Goal: Task Accomplishment & Management: Manage account settings

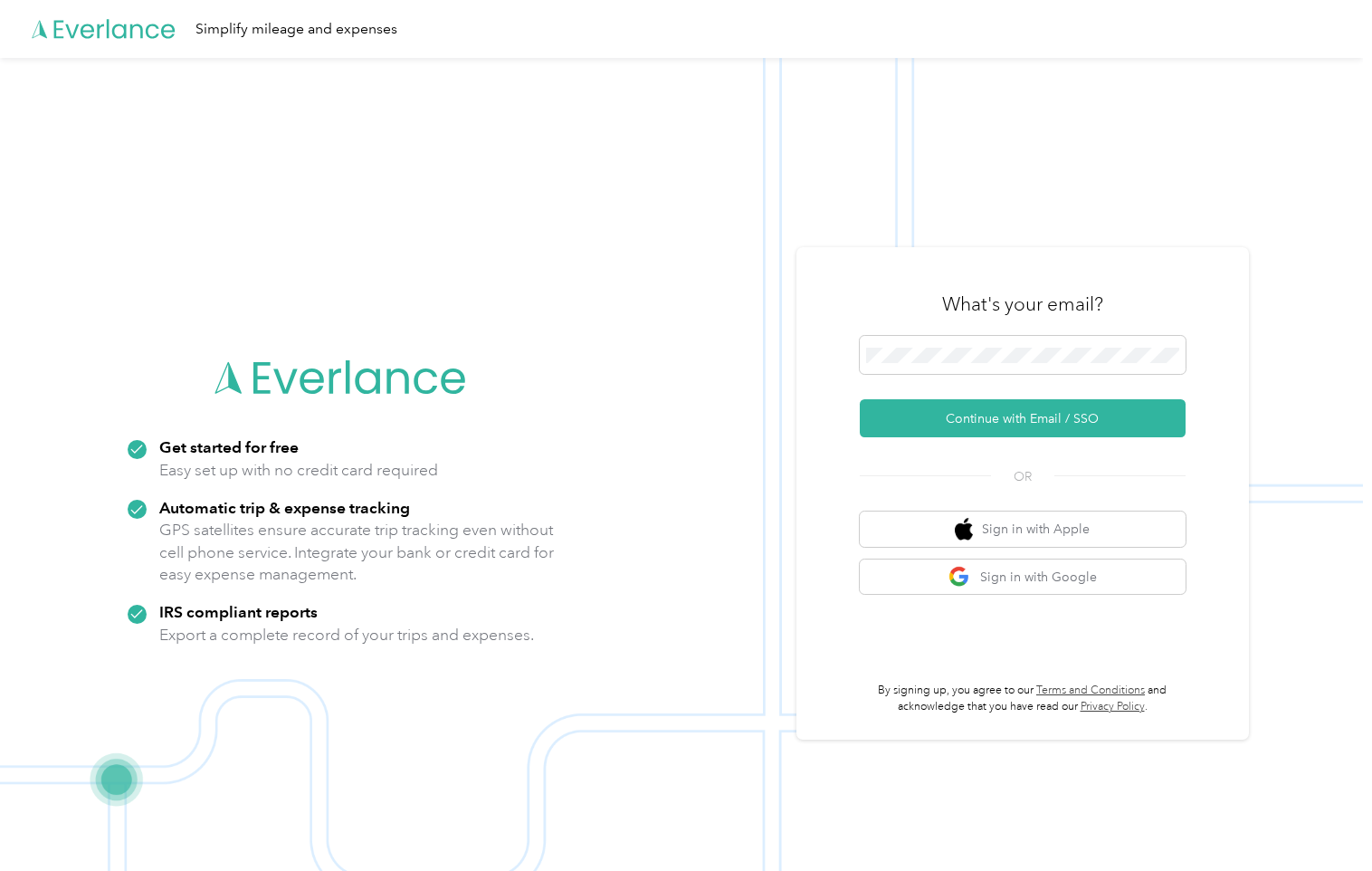
click at [944, 329] on div "What's your email?" at bounding box center [1022, 303] width 325 height 63
click at [1004, 421] on button "Continue with Email / SSO" at bounding box center [1022, 417] width 325 height 38
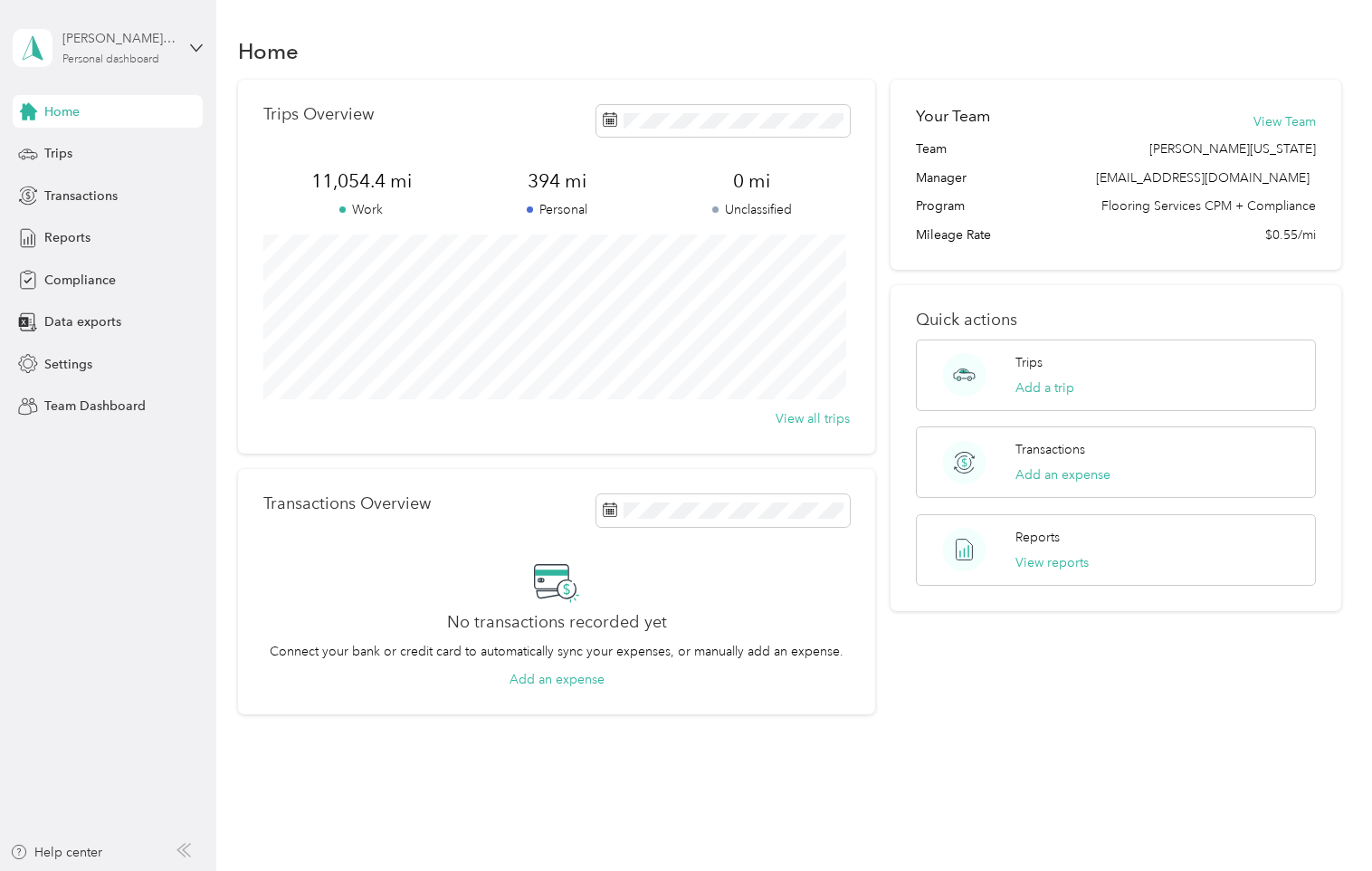
click at [140, 60] on div "Personal dashboard" at bounding box center [111, 60] width 97 height 11
click at [100, 142] on div "Team dashboard" at bounding box center [78, 149] width 97 height 19
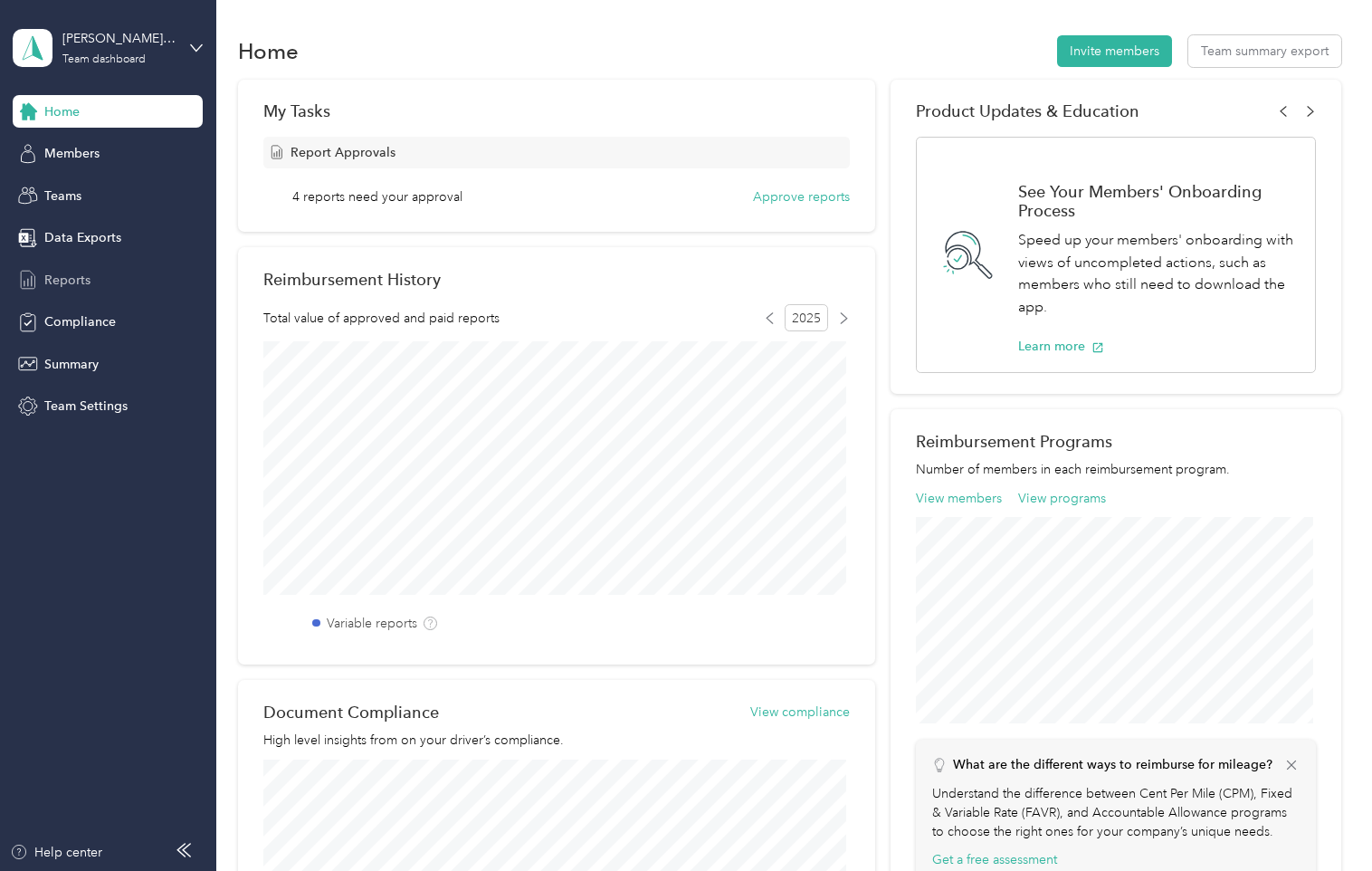
click at [76, 281] on span "Reports" at bounding box center [67, 280] width 46 height 19
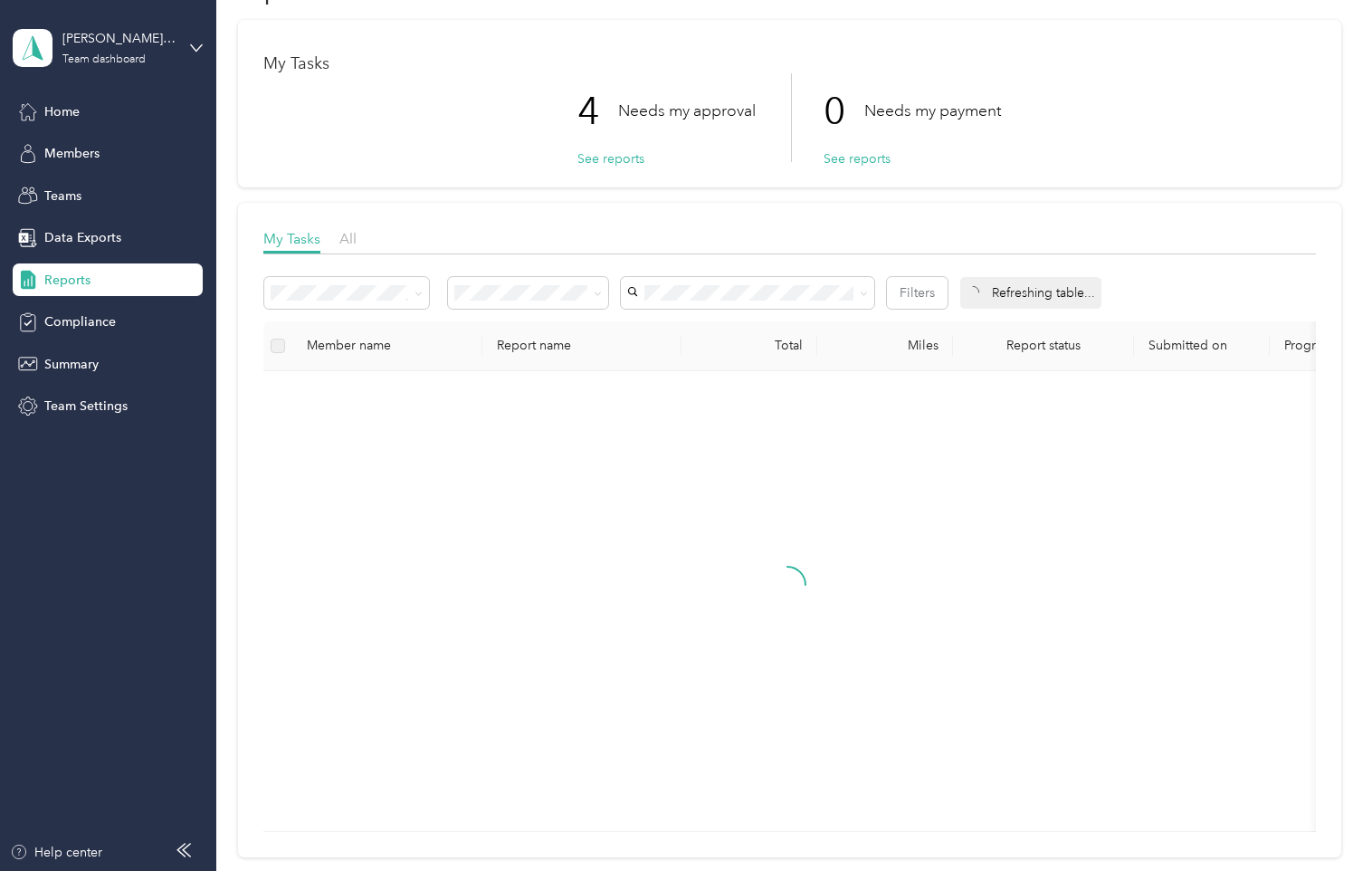
scroll to position [91, 0]
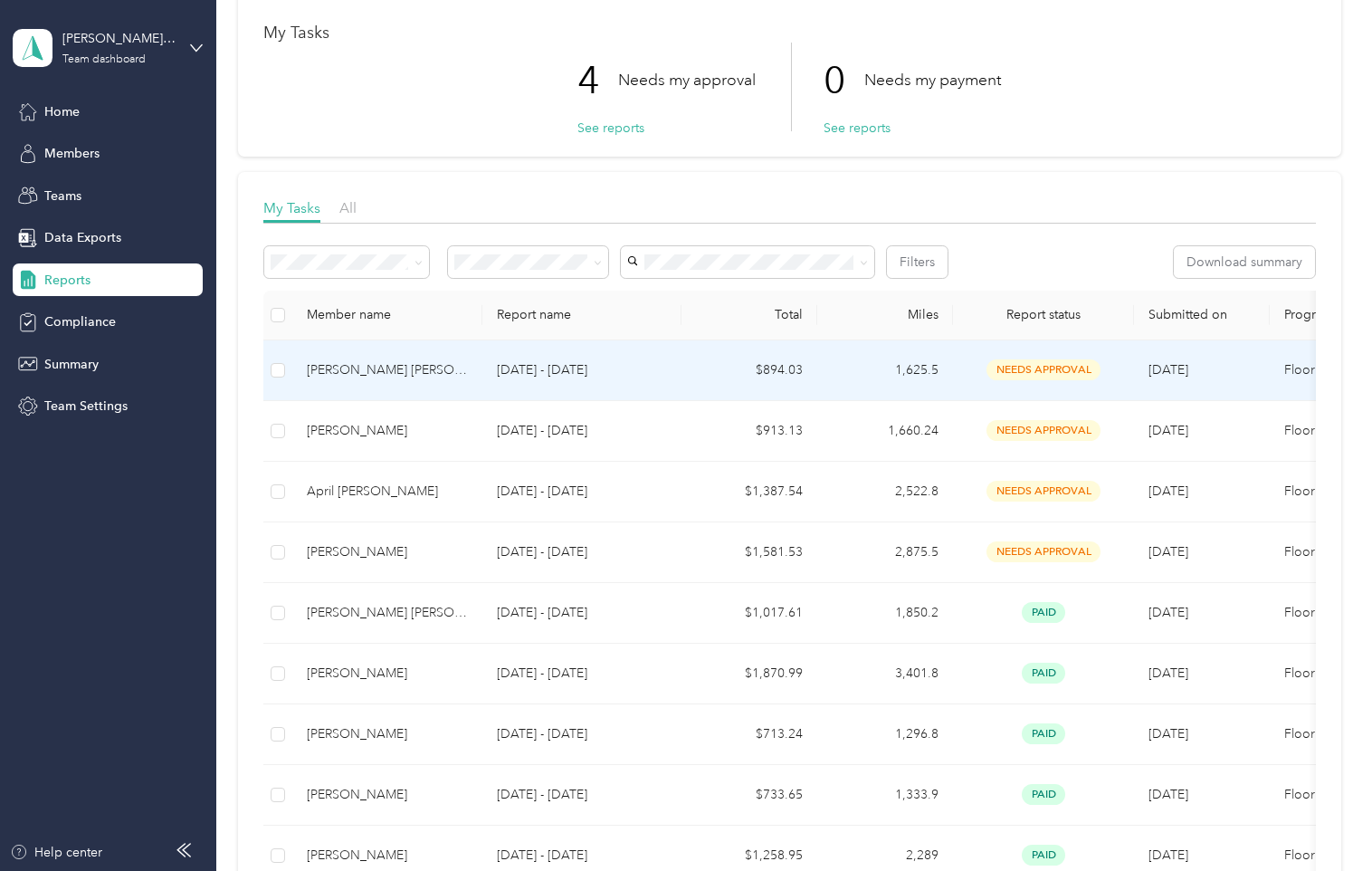
click at [810, 367] on td "$894.03" at bounding box center [749, 370] width 136 height 61
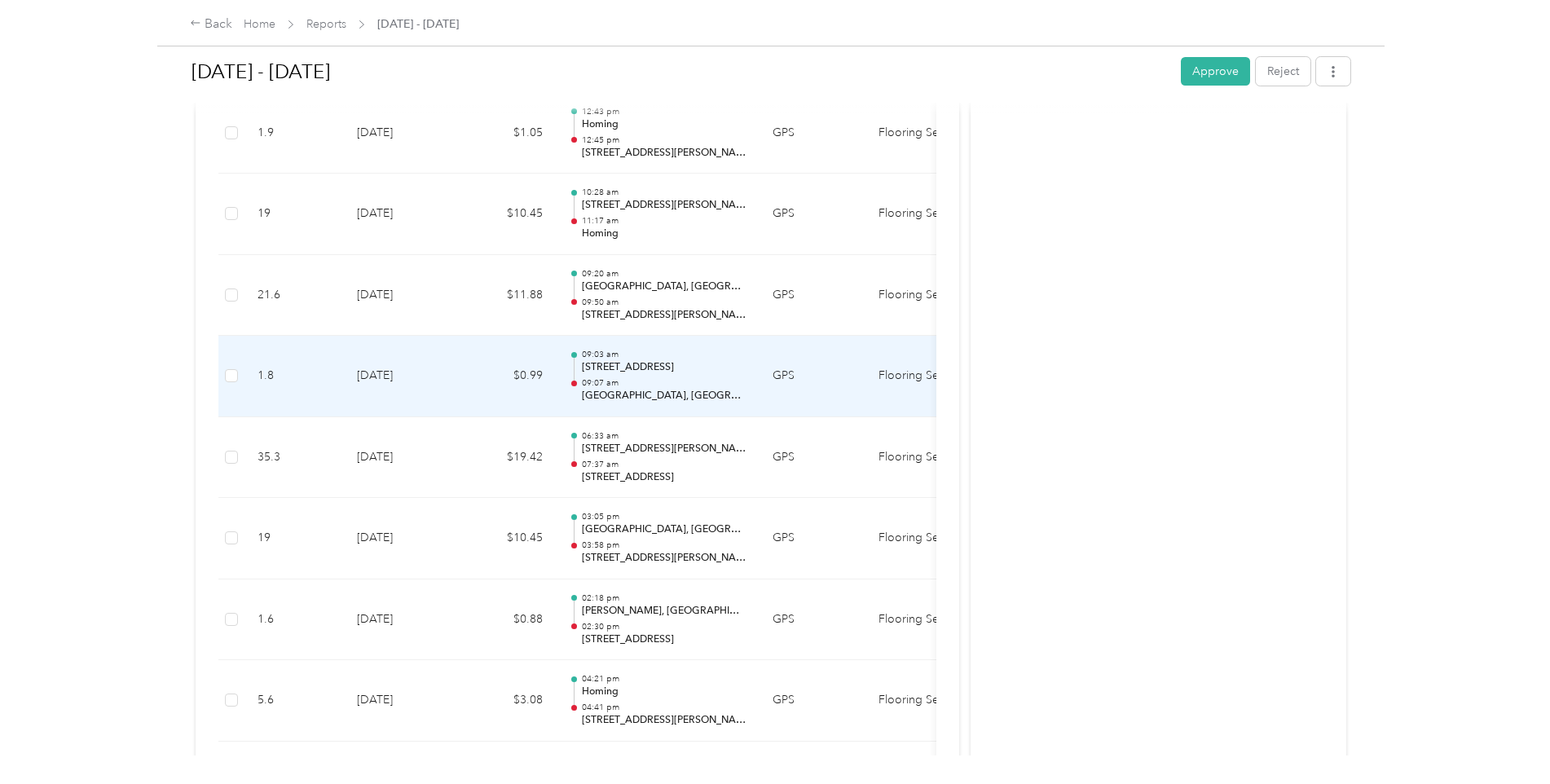
scroll to position [2118, 0]
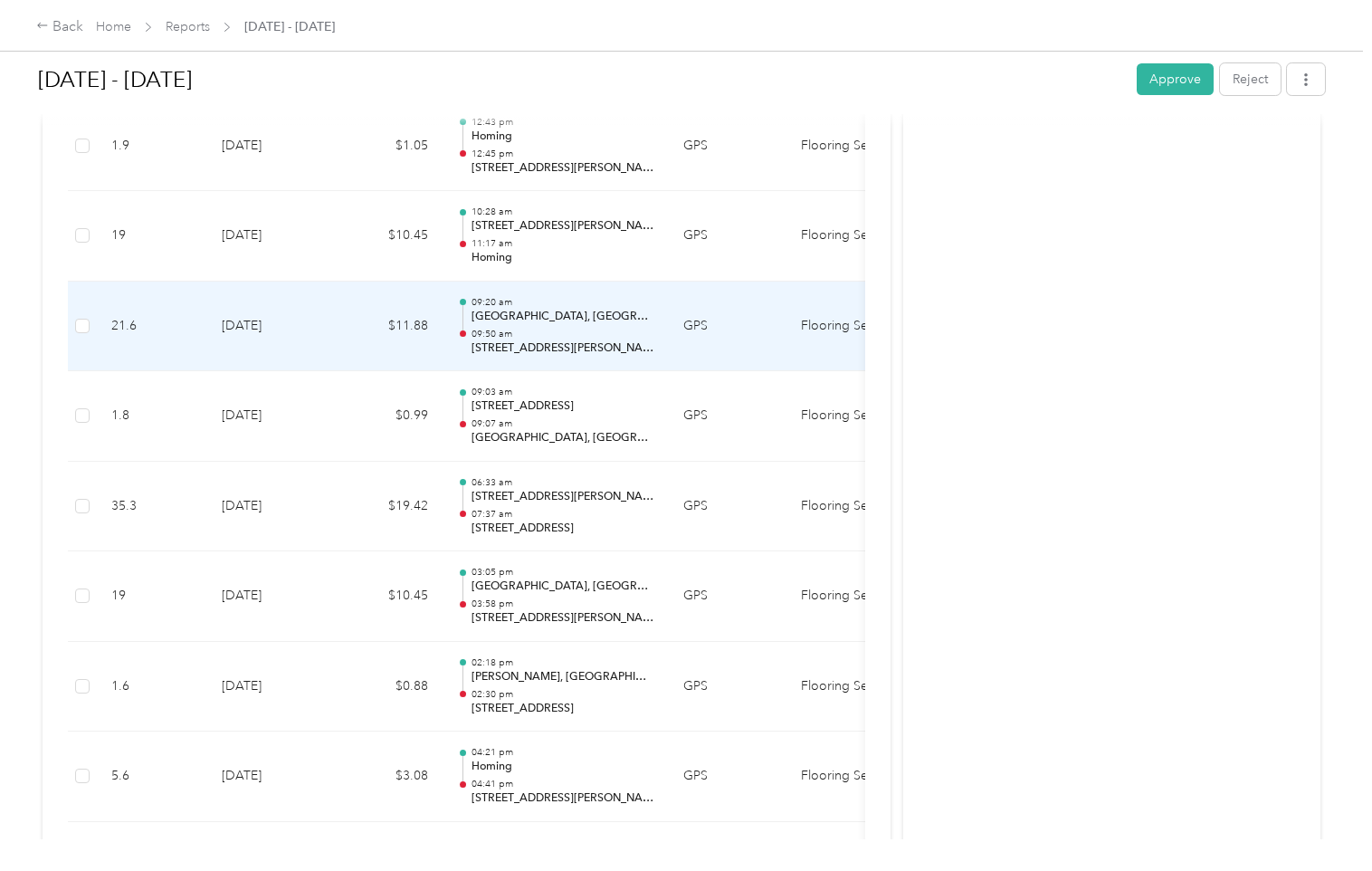
click at [598, 315] on p "[GEOGRAPHIC_DATA], [GEOGRAPHIC_DATA], [GEOGRAPHIC_DATA]" at bounding box center [562, 317] width 182 height 17
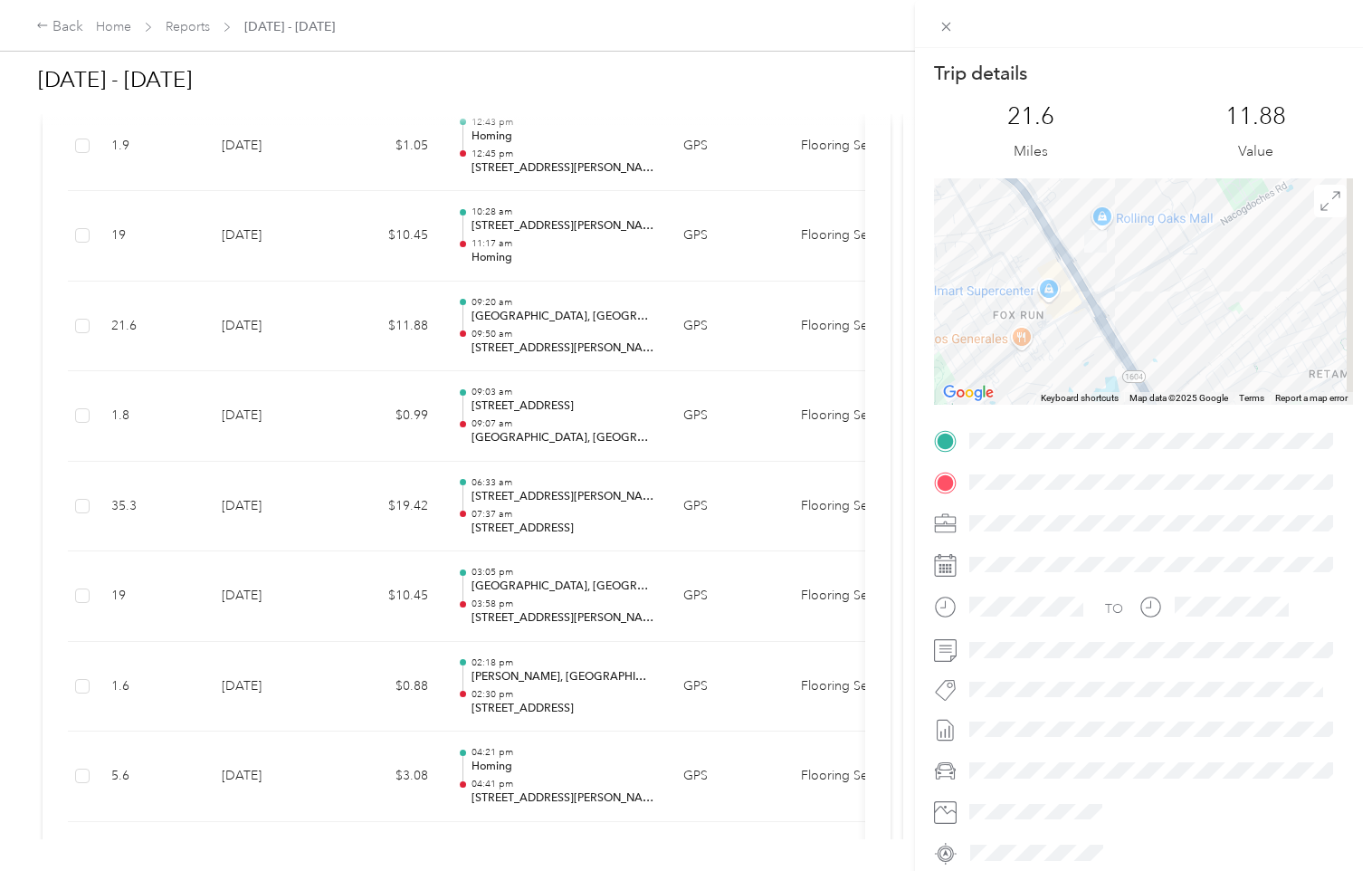
drag, startPoint x: 1171, startPoint y: 321, endPoint x: 1171, endPoint y: 335, distance: 14.0
click at [1171, 335] on div at bounding box center [1143, 291] width 419 height 226
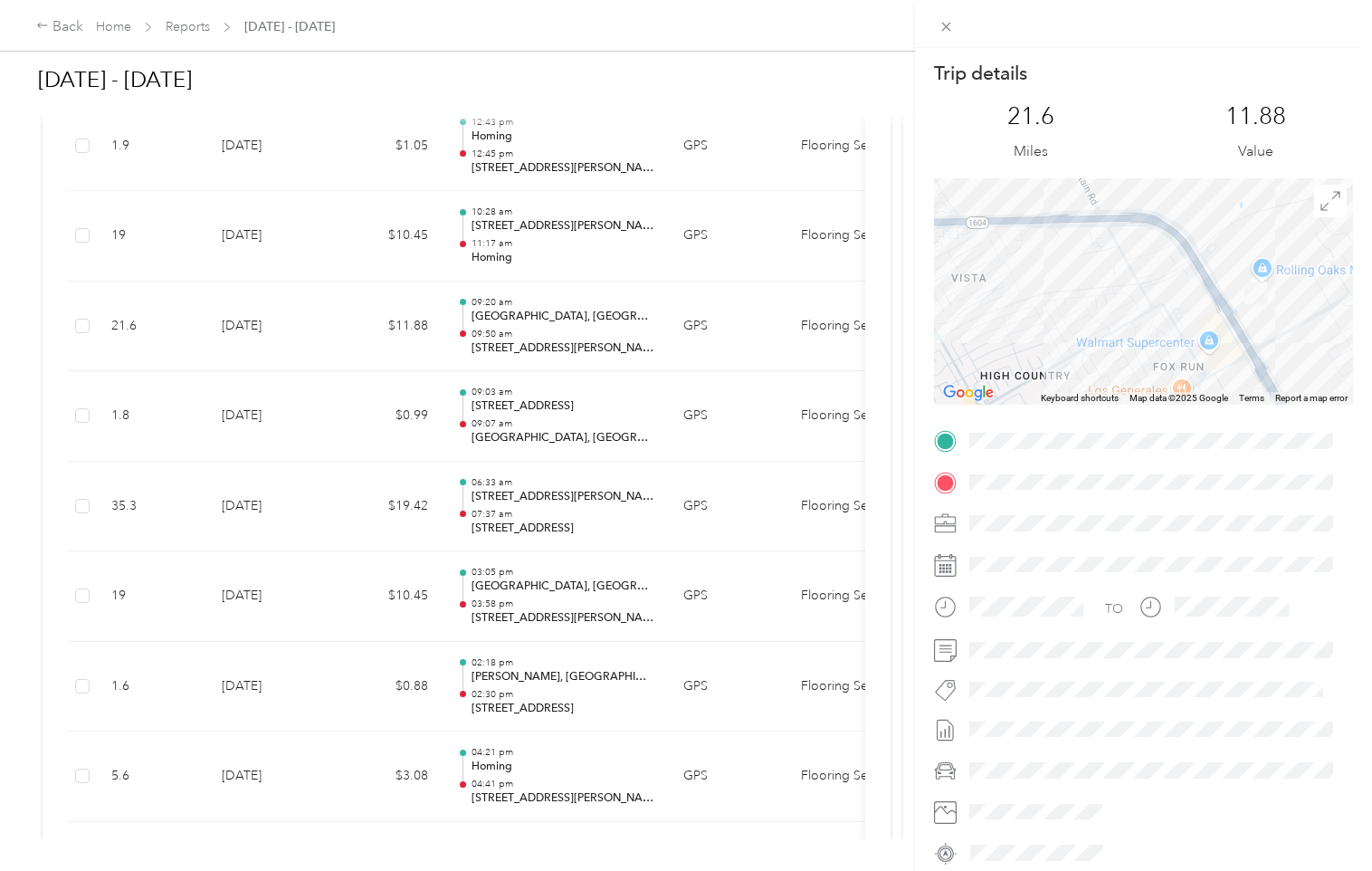
drag, startPoint x: 1165, startPoint y: 298, endPoint x: 1323, endPoint y: 348, distance: 165.7
click at [1326, 351] on div at bounding box center [1143, 291] width 419 height 226
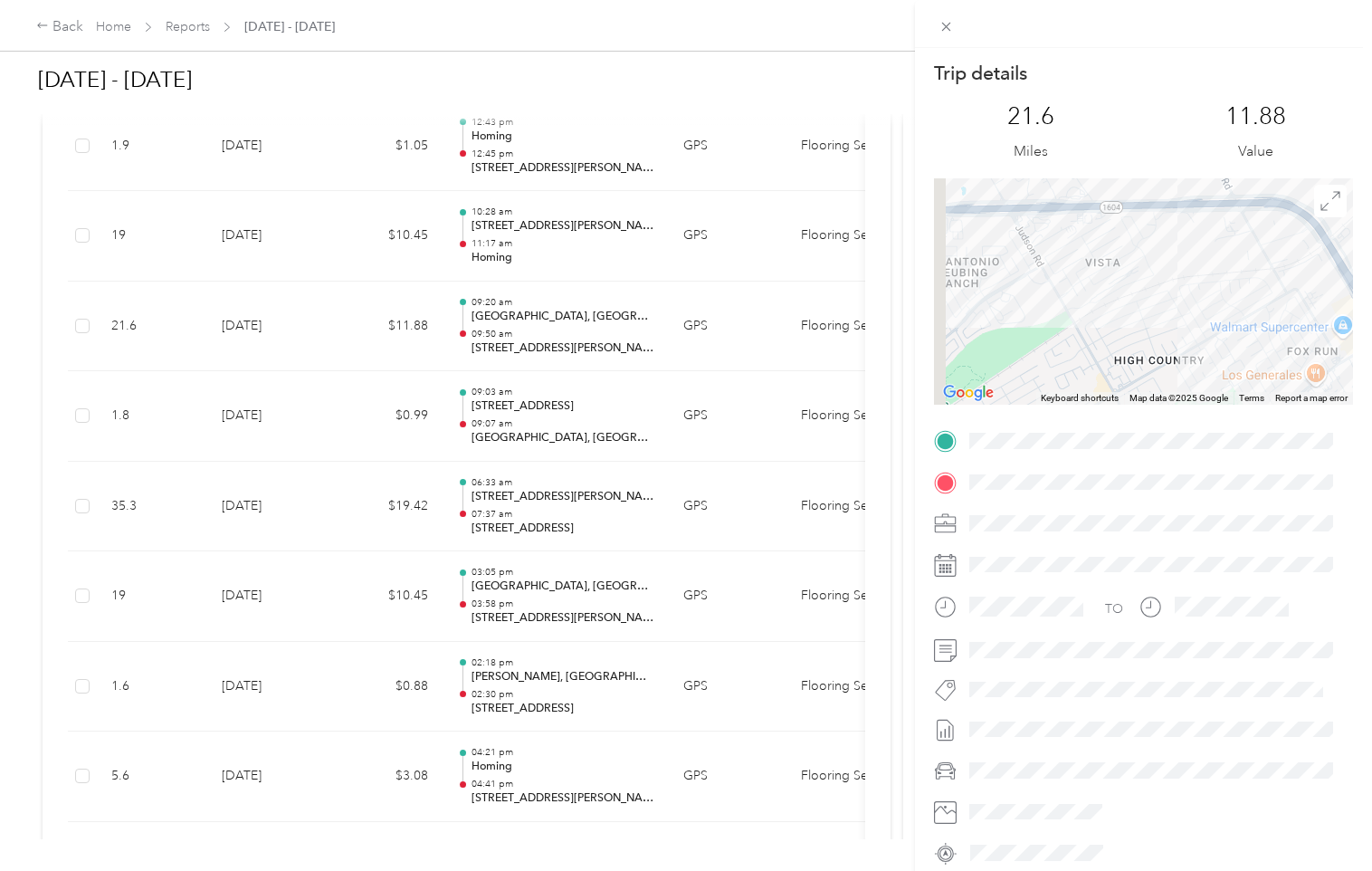
drag, startPoint x: 1087, startPoint y: 319, endPoint x: 1281, endPoint y: 282, distance: 197.5
click at [1281, 282] on div at bounding box center [1143, 291] width 419 height 226
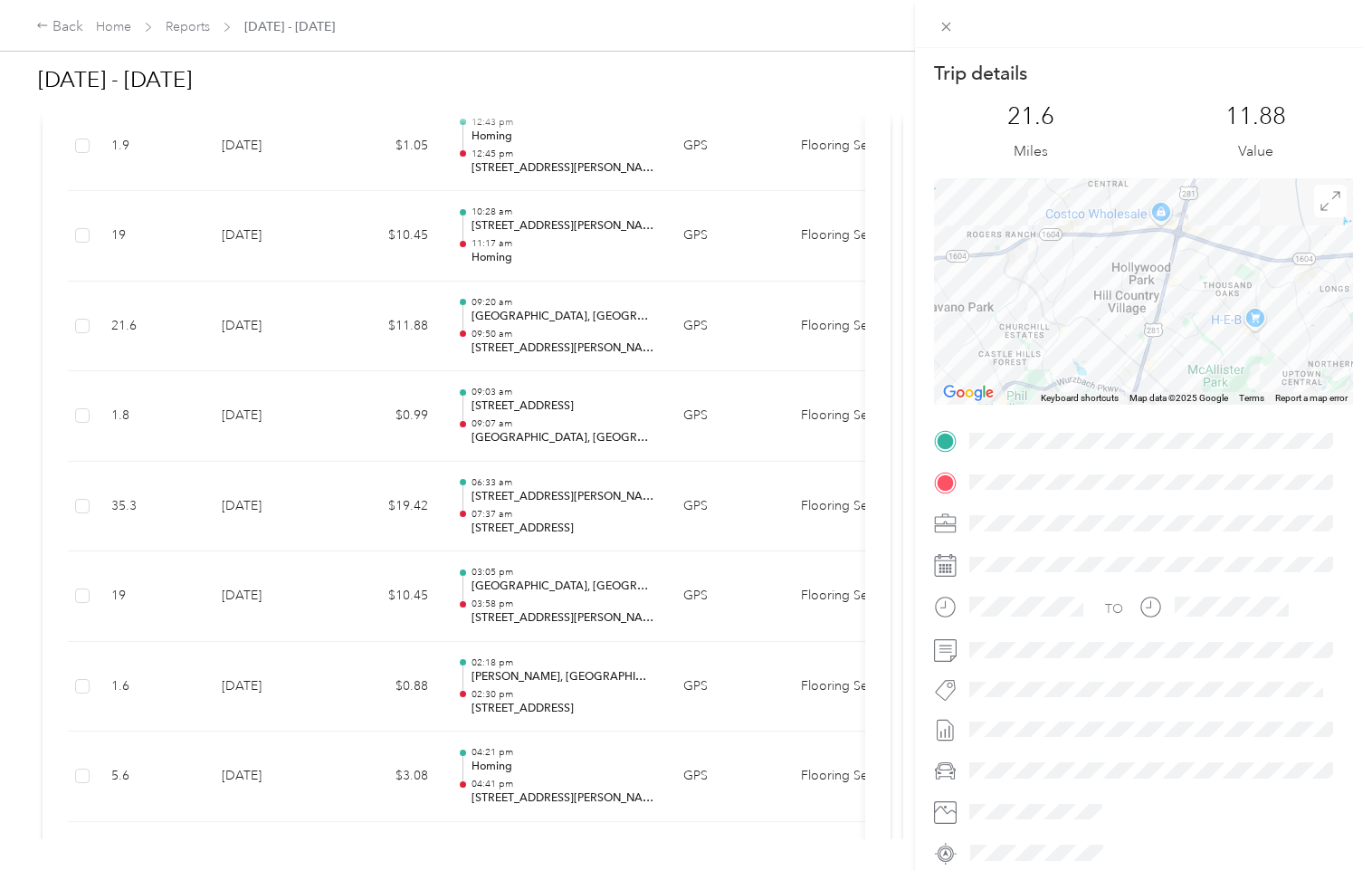
drag, startPoint x: 1076, startPoint y: 491, endPoint x: 1332, endPoint y: 303, distance: 317.6
click at [1332, 303] on div at bounding box center [1143, 291] width 419 height 226
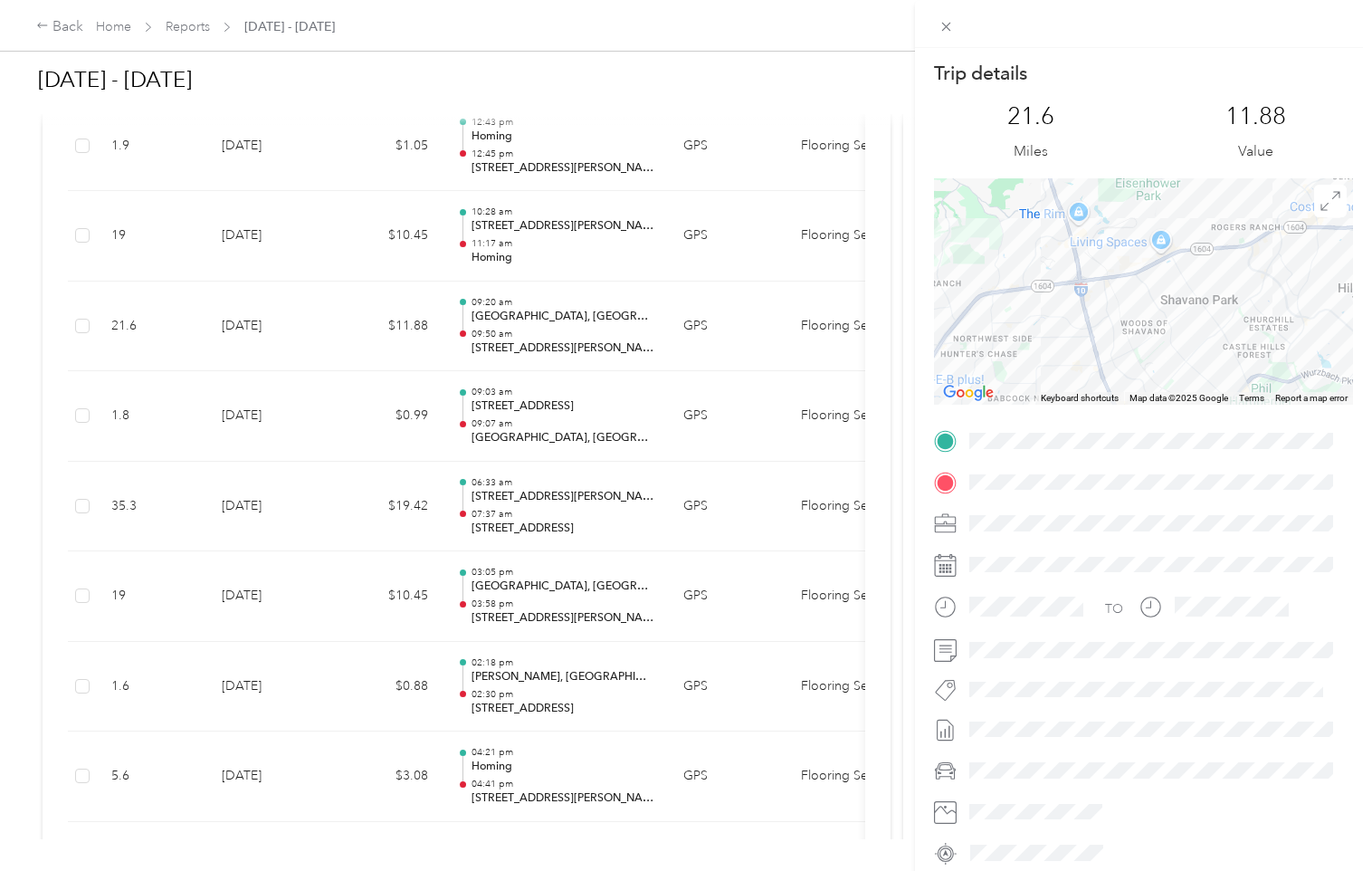
drag, startPoint x: 1008, startPoint y: 321, endPoint x: 1226, endPoint y: 314, distance: 218.1
click at [1226, 314] on div at bounding box center [1143, 291] width 419 height 226
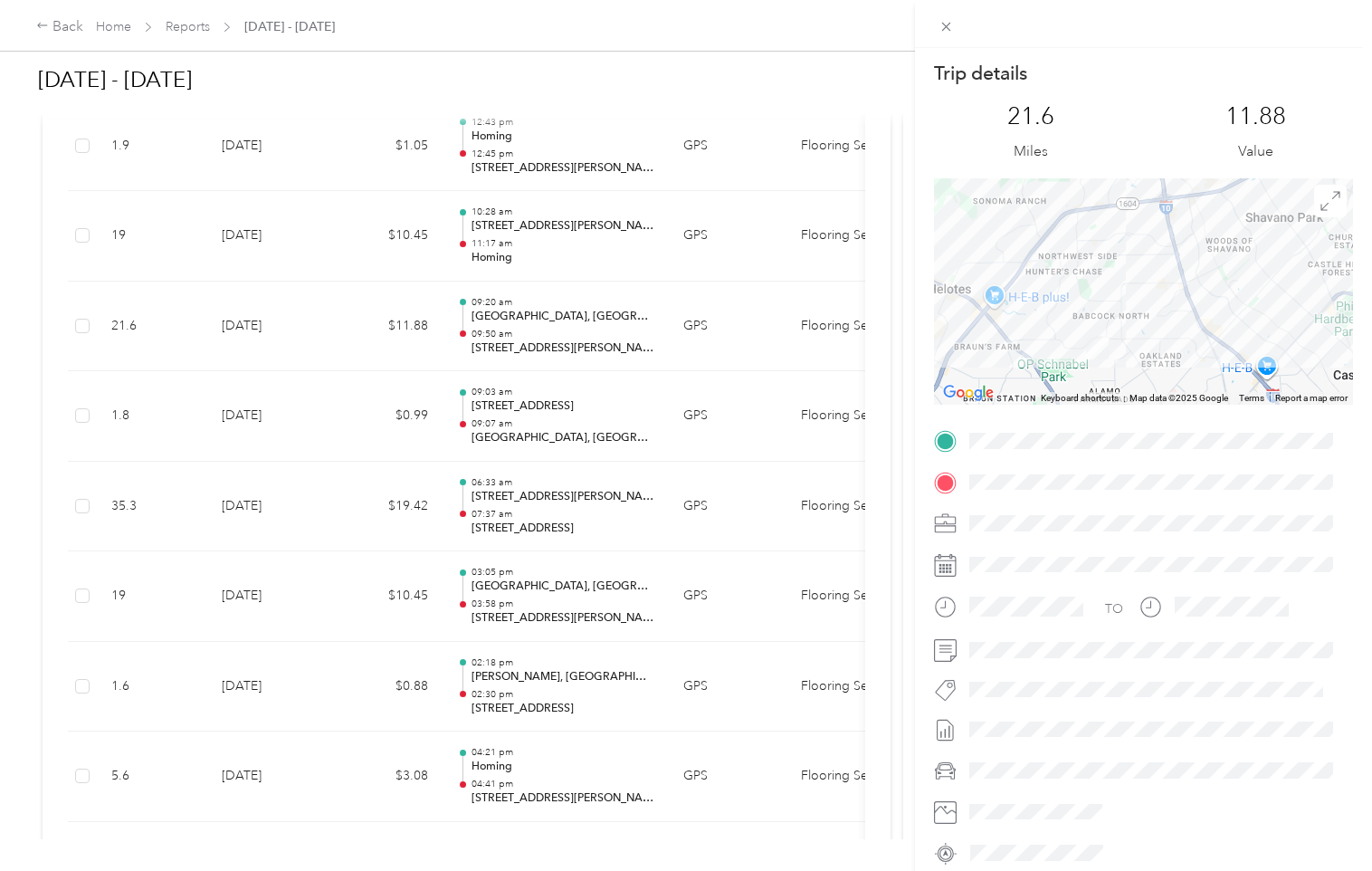
drag, startPoint x: 1155, startPoint y: 338, endPoint x: 1219, endPoint y: 253, distance: 106.4
click at [1219, 253] on div at bounding box center [1143, 291] width 419 height 226
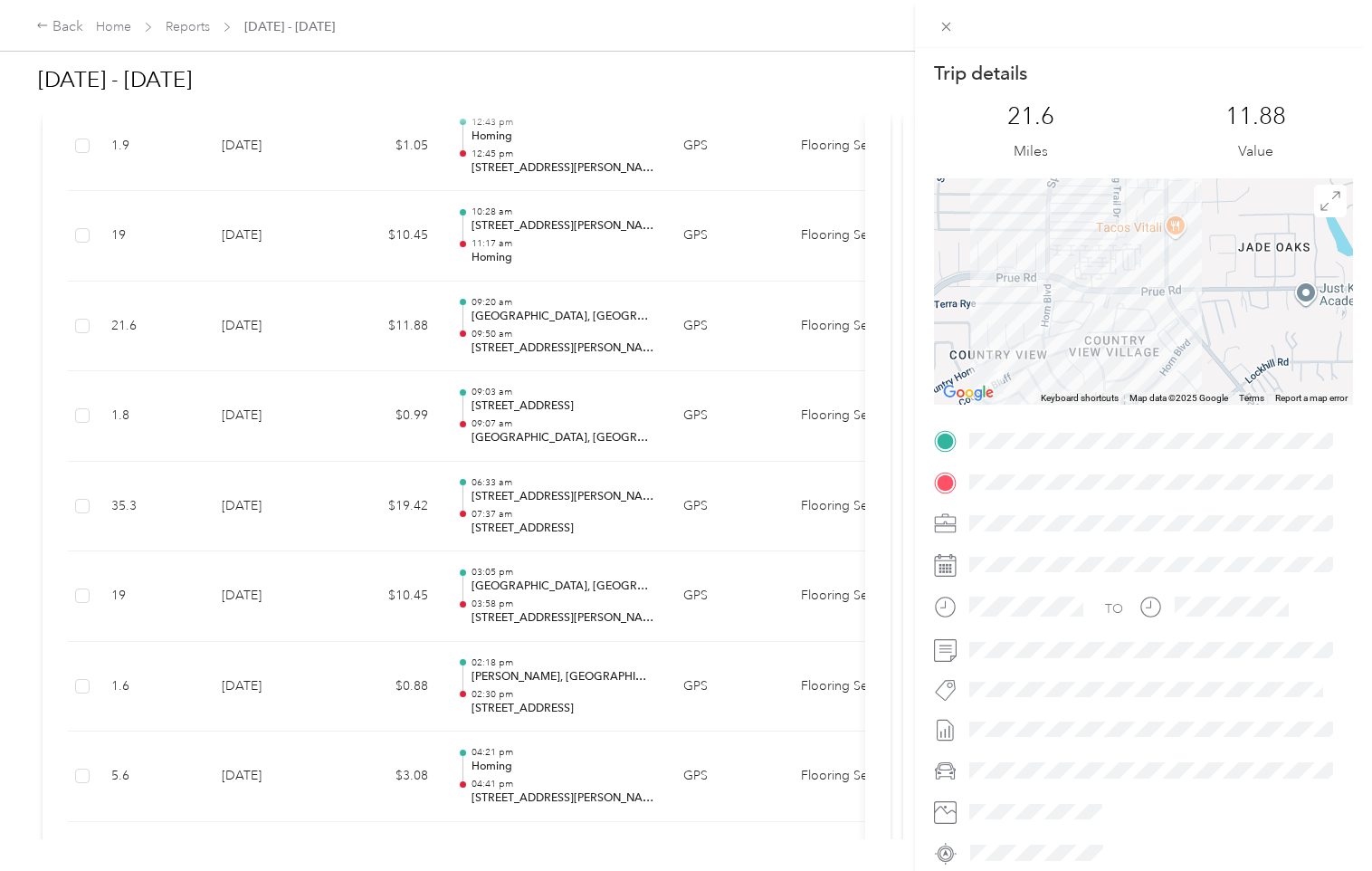
drag, startPoint x: 1197, startPoint y: 254, endPoint x: 1175, endPoint y: 348, distance: 96.5
click at [1175, 348] on div at bounding box center [1143, 291] width 419 height 226
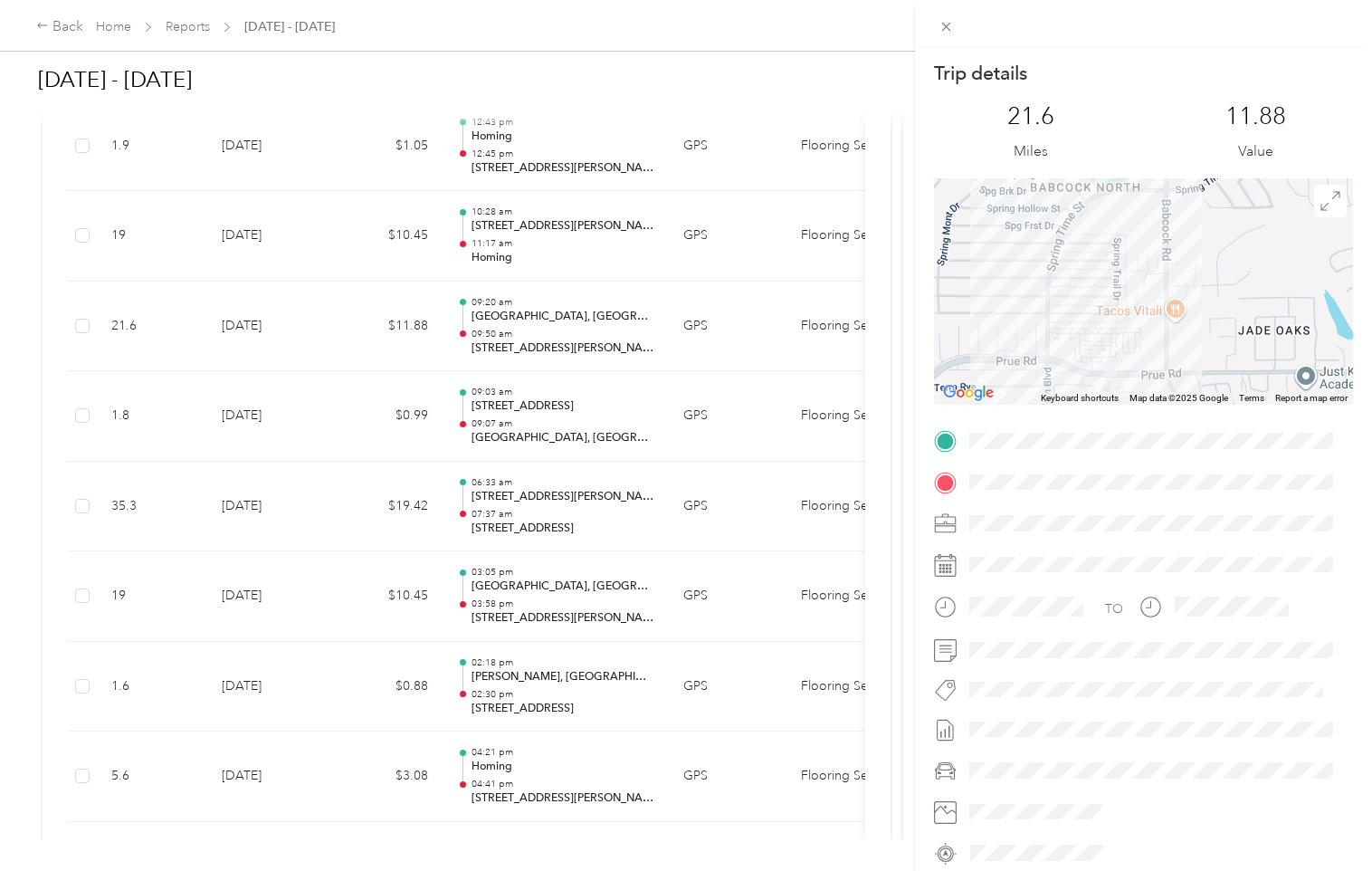
click at [1181, 433] on div "Trip details This trip cannot be edited because it is either under review, appr…" at bounding box center [1143, 464] width 419 height 807
click at [1029, 325] on div at bounding box center [1143, 291] width 419 height 226
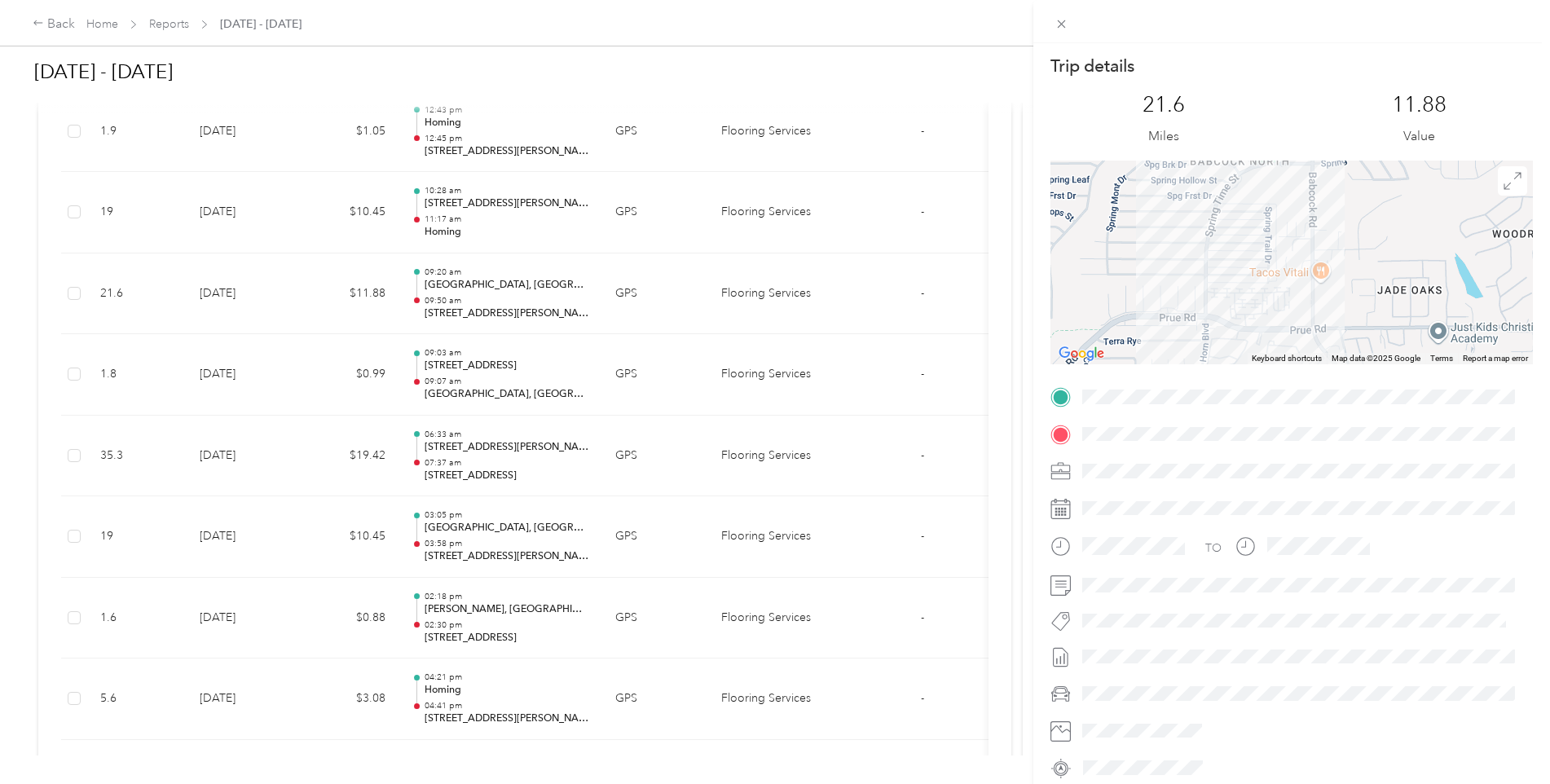
click at [159, 290] on div "Trip details This trip cannot be edited because it is either under review, appr…" at bounding box center [775, 392] width 1550 height 784
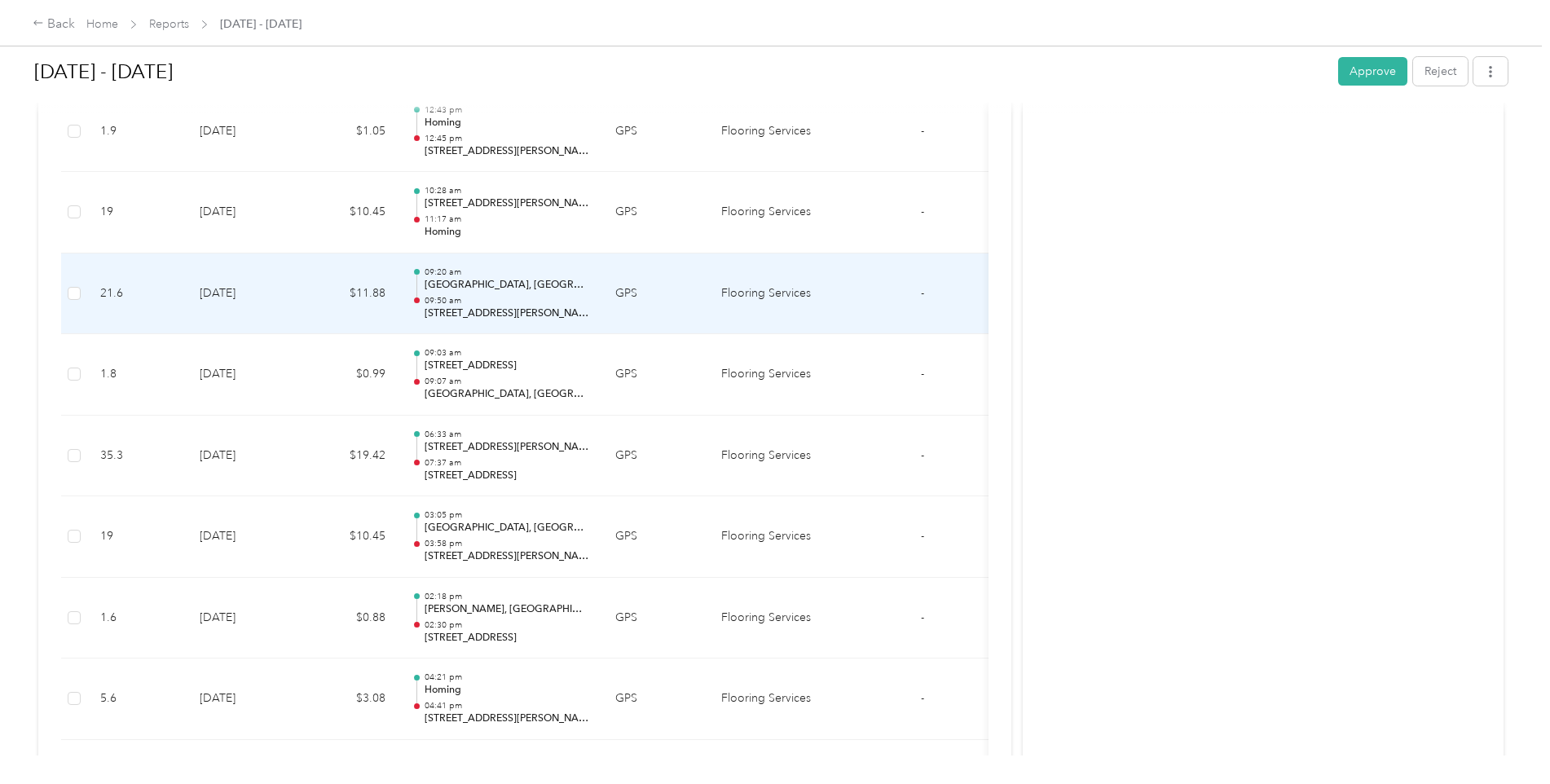
click at [159, 289] on td "21.6" at bounding box center [137, 294] width 99 height 82
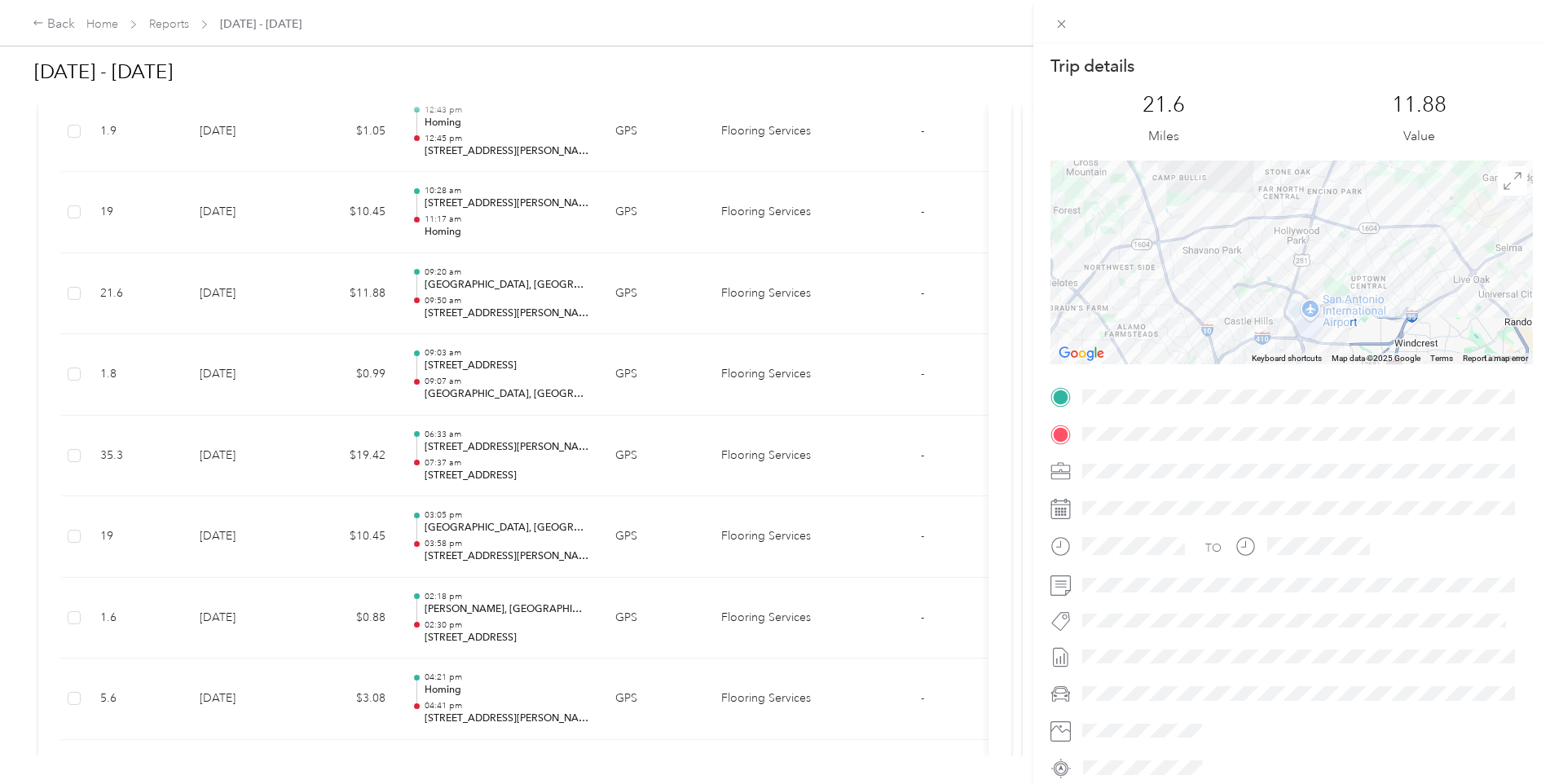
click at [557, 333] on div "Trip details This trip cannot be edited because it is either under review, appr…" at bounding box center [775, 392] width 1550 height 784
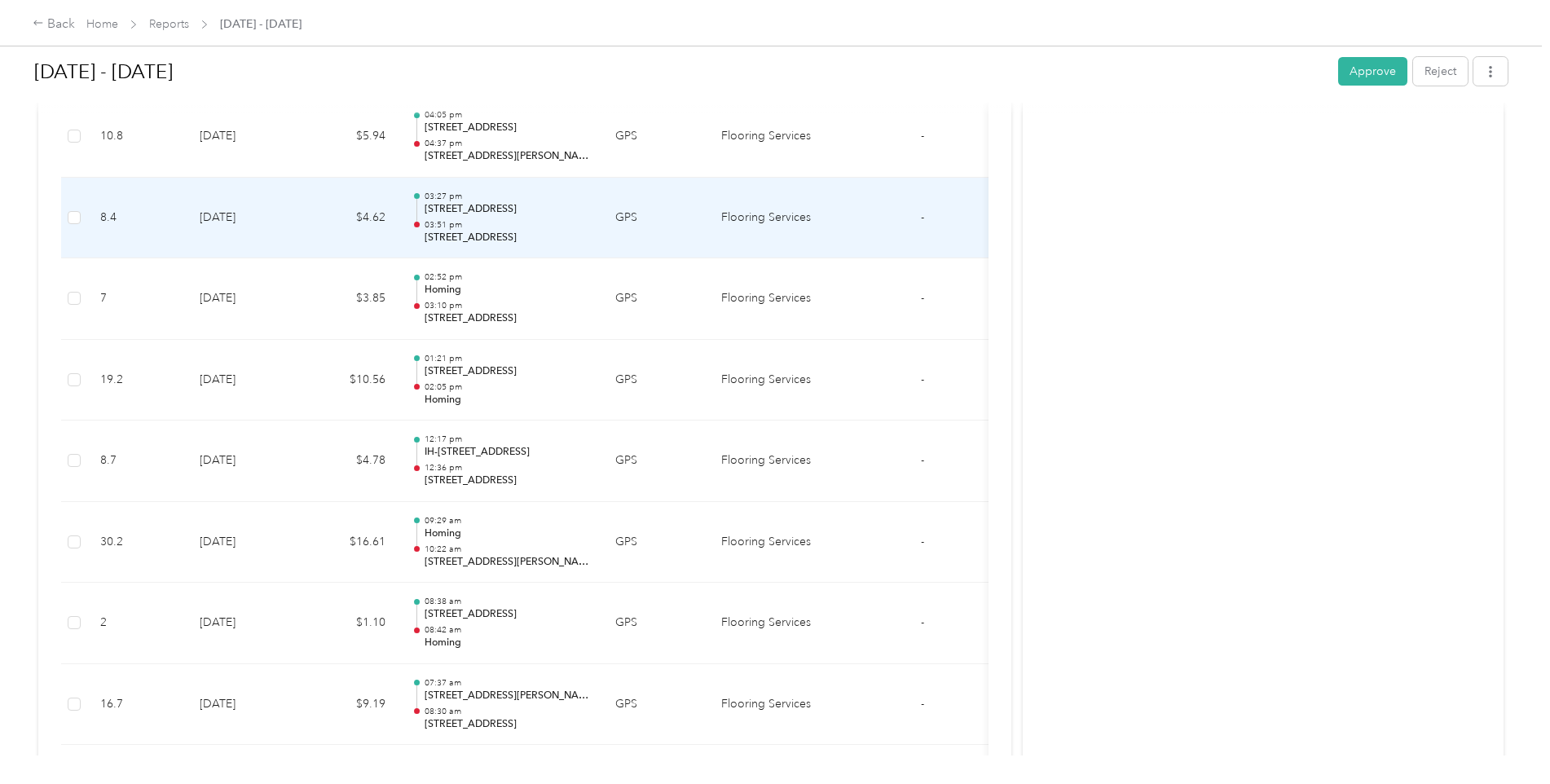
scroll to position [3503, 0]
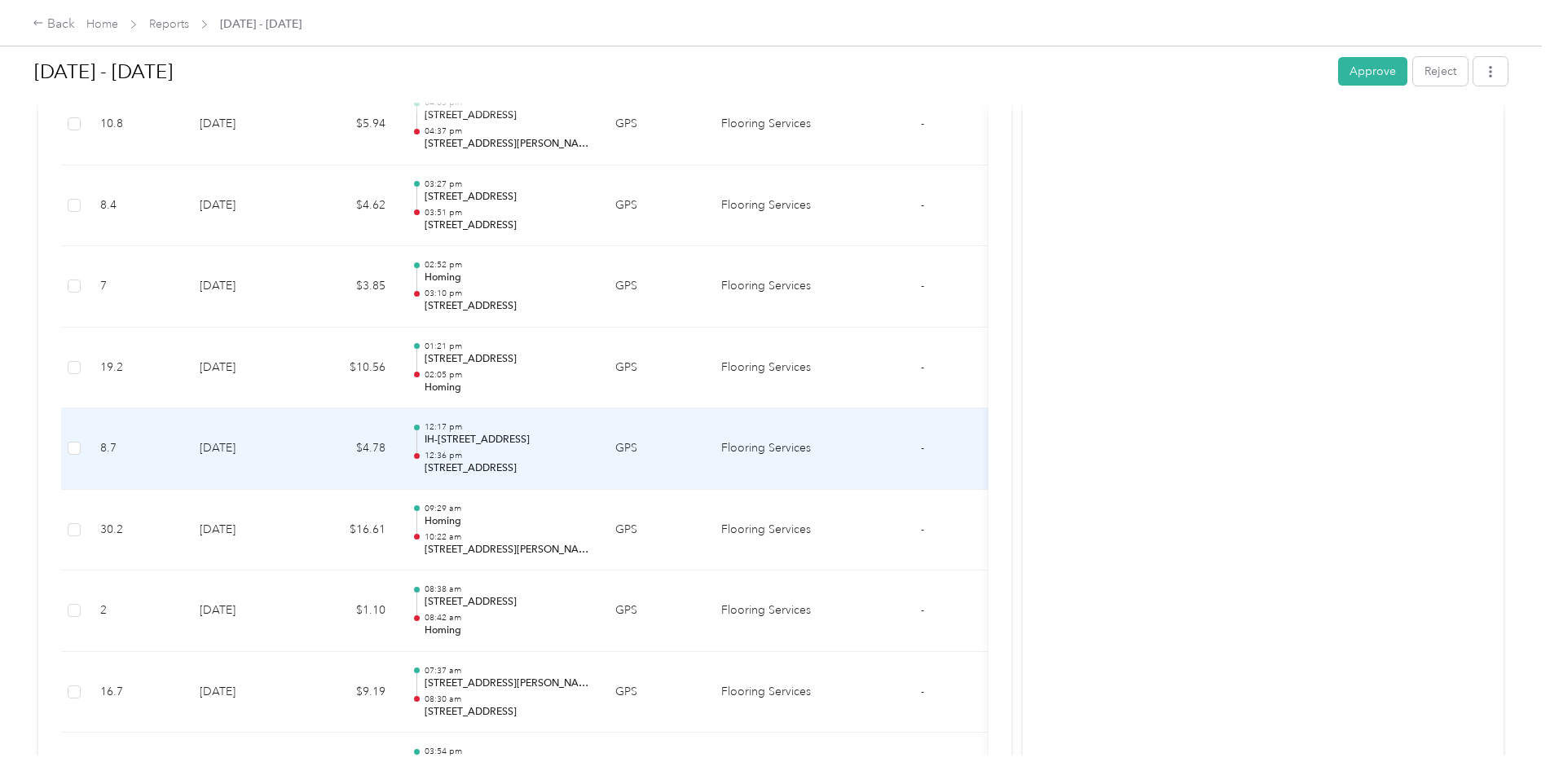
click at [535, 446] on p "IH-[STREET_ADDRESS]" at bounding box center [506, 440] width 164 height 15
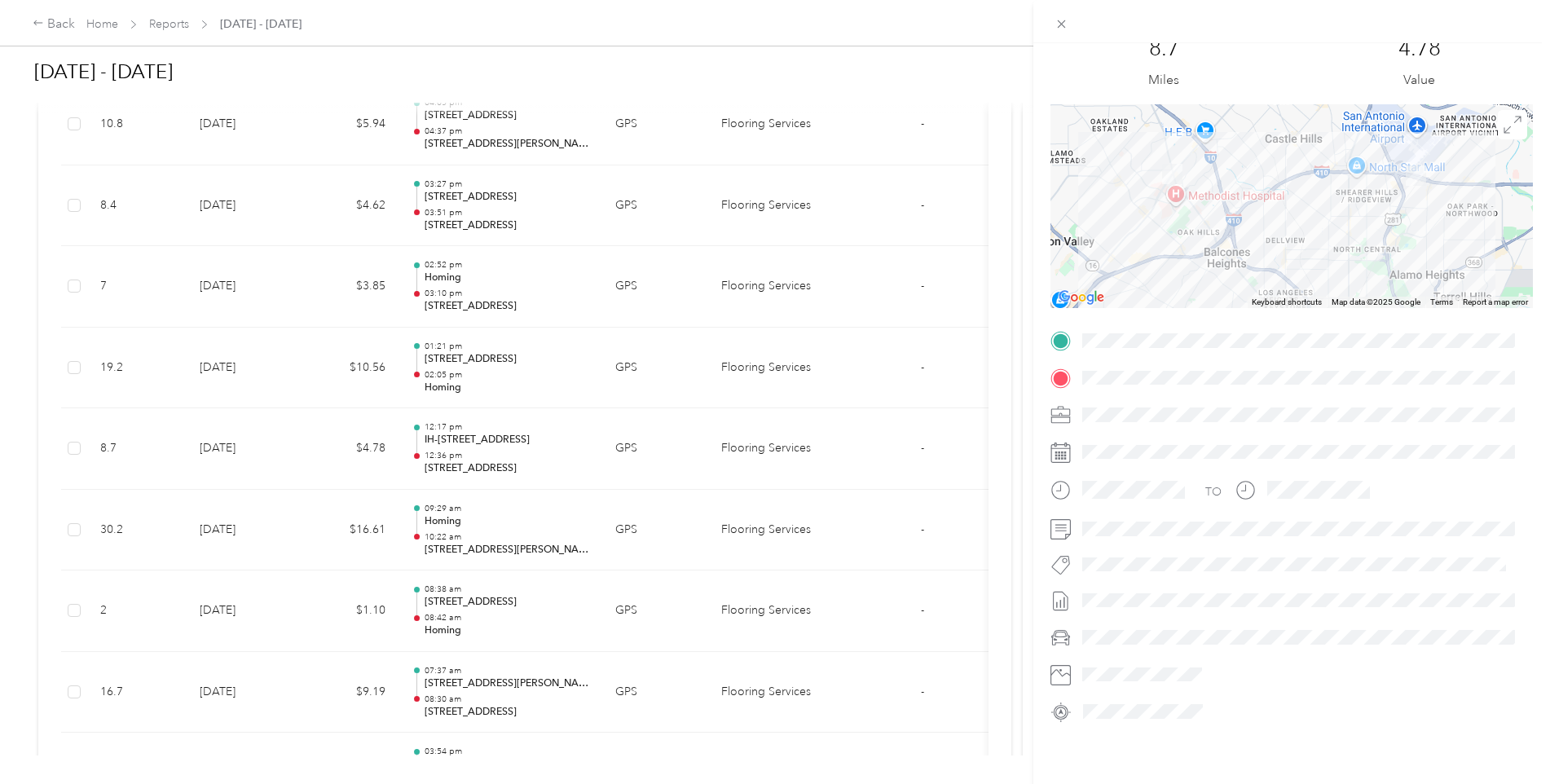
scroll to position [0, 0]
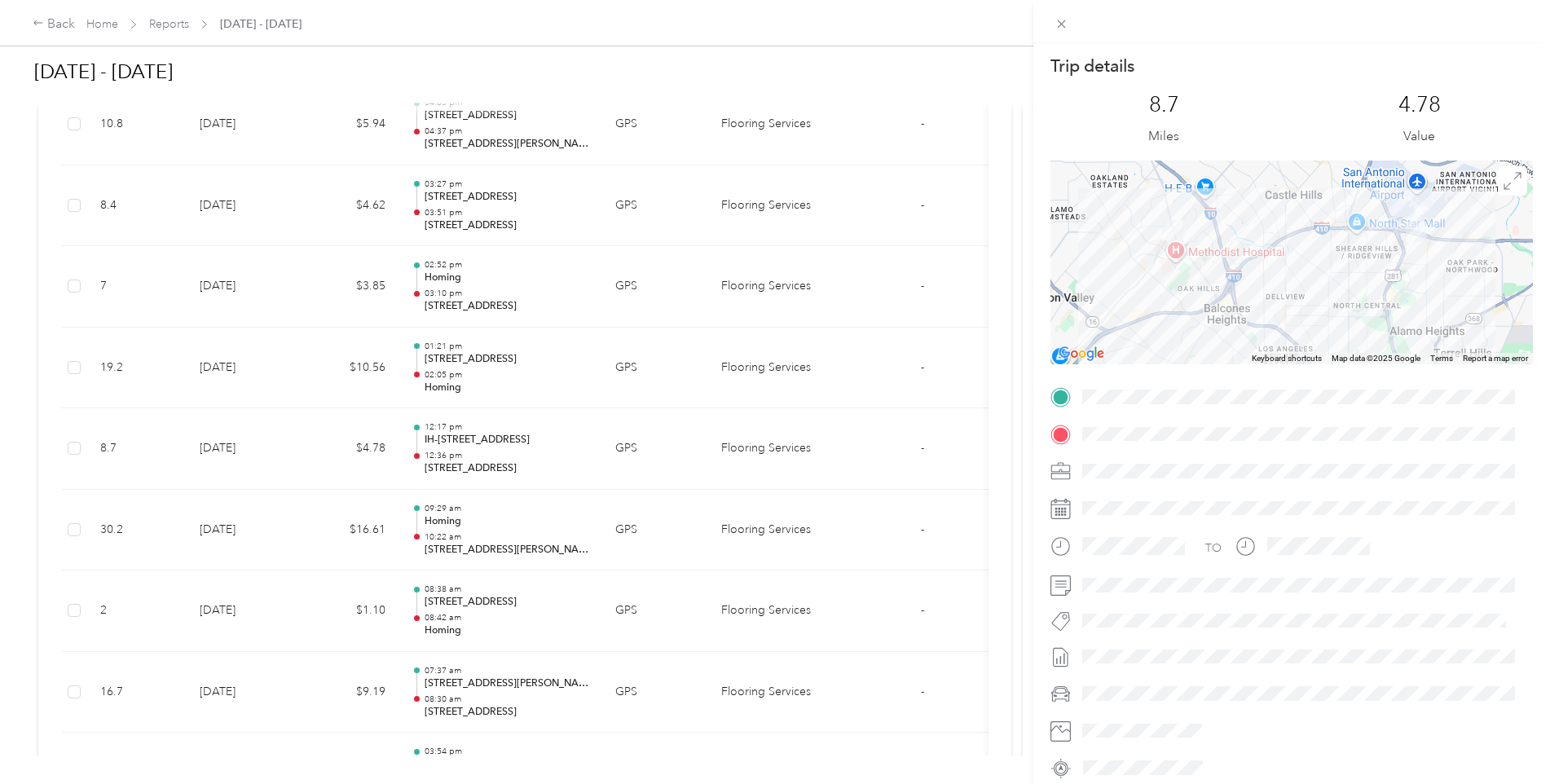
click at [280, 355] on div "Trip details This trip cannot be edited because it is either under review, appr…" at bounding box center [775, 392] width 1550 height 784
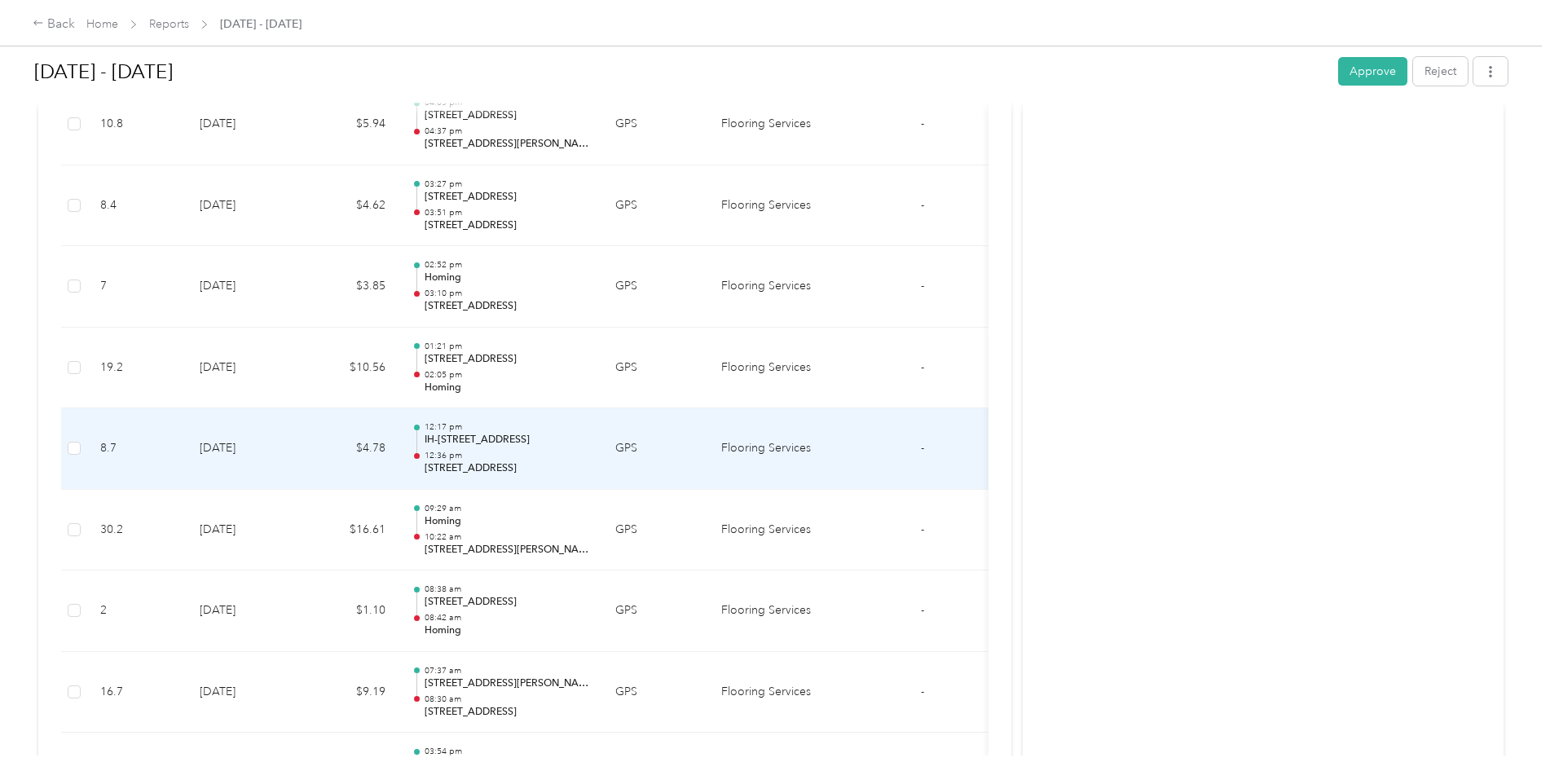
click at [343, 456] on td "$4.78" at bounding box center [349, 449] width 97 height 82
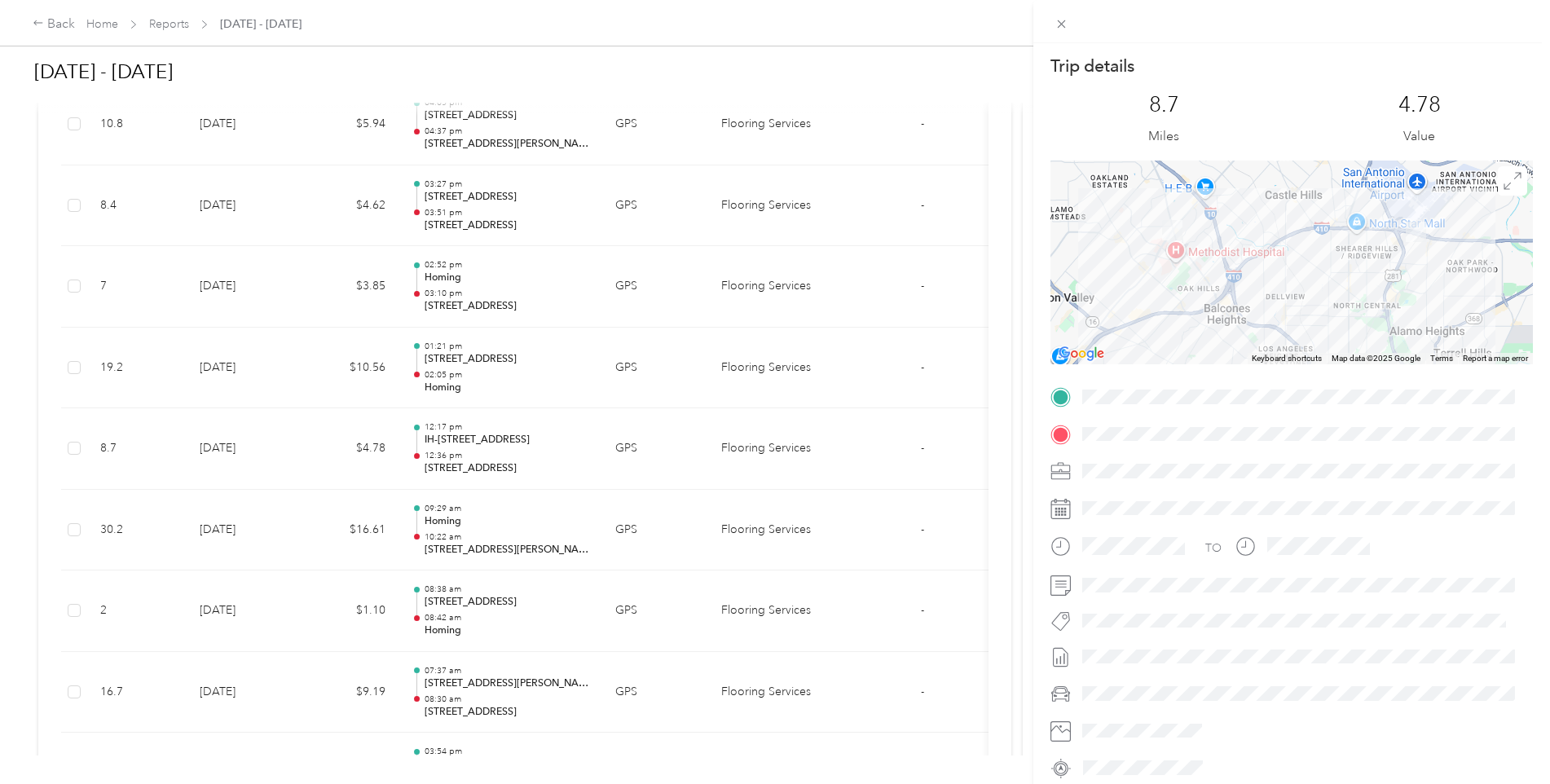
click at [72, 448] on div "Trip details This trip cannot be edited because it is either under review, appr…" at bounding box center [775, 392] width 1550 height 784
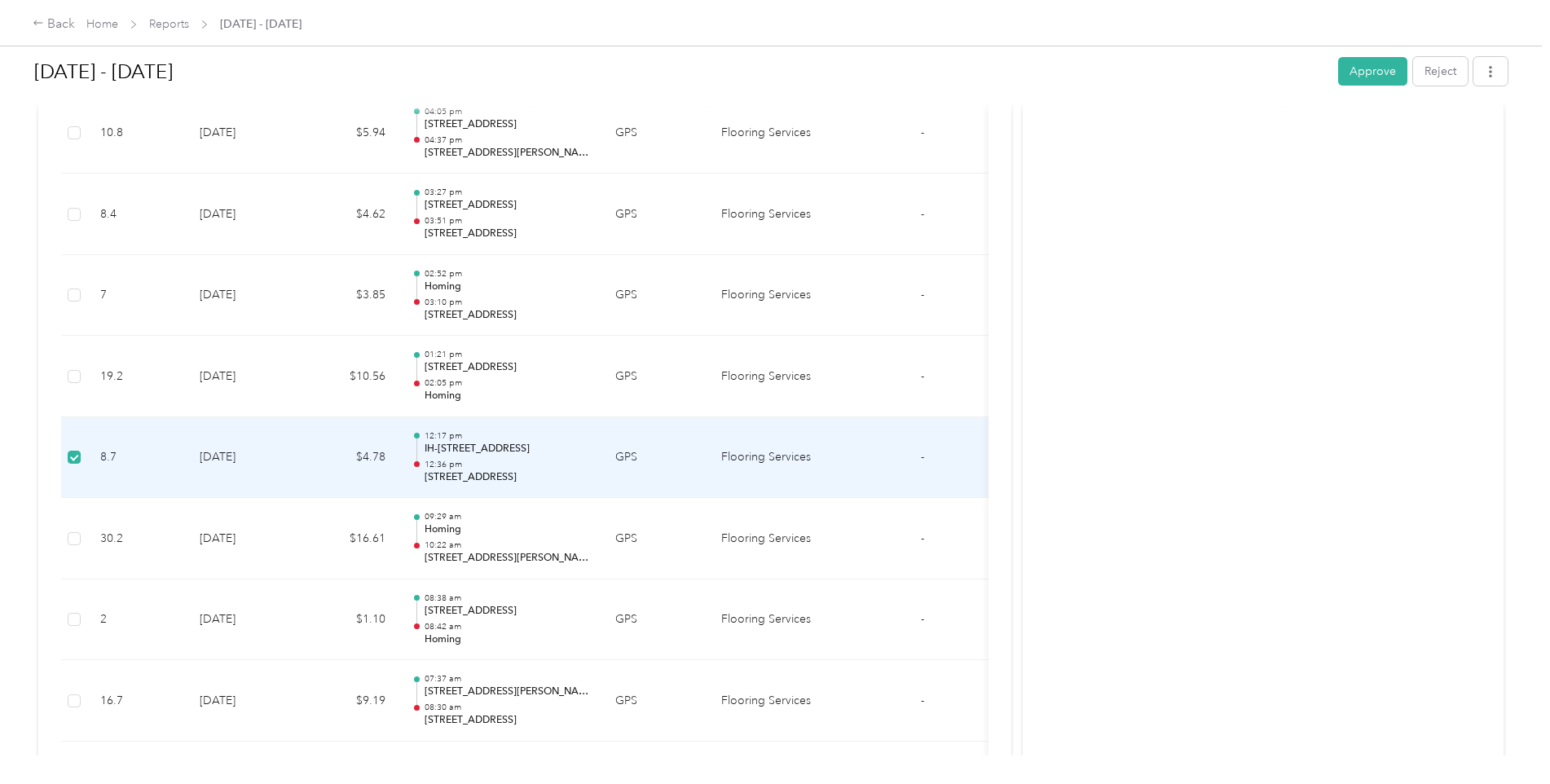
scroll to position [3550, 0]
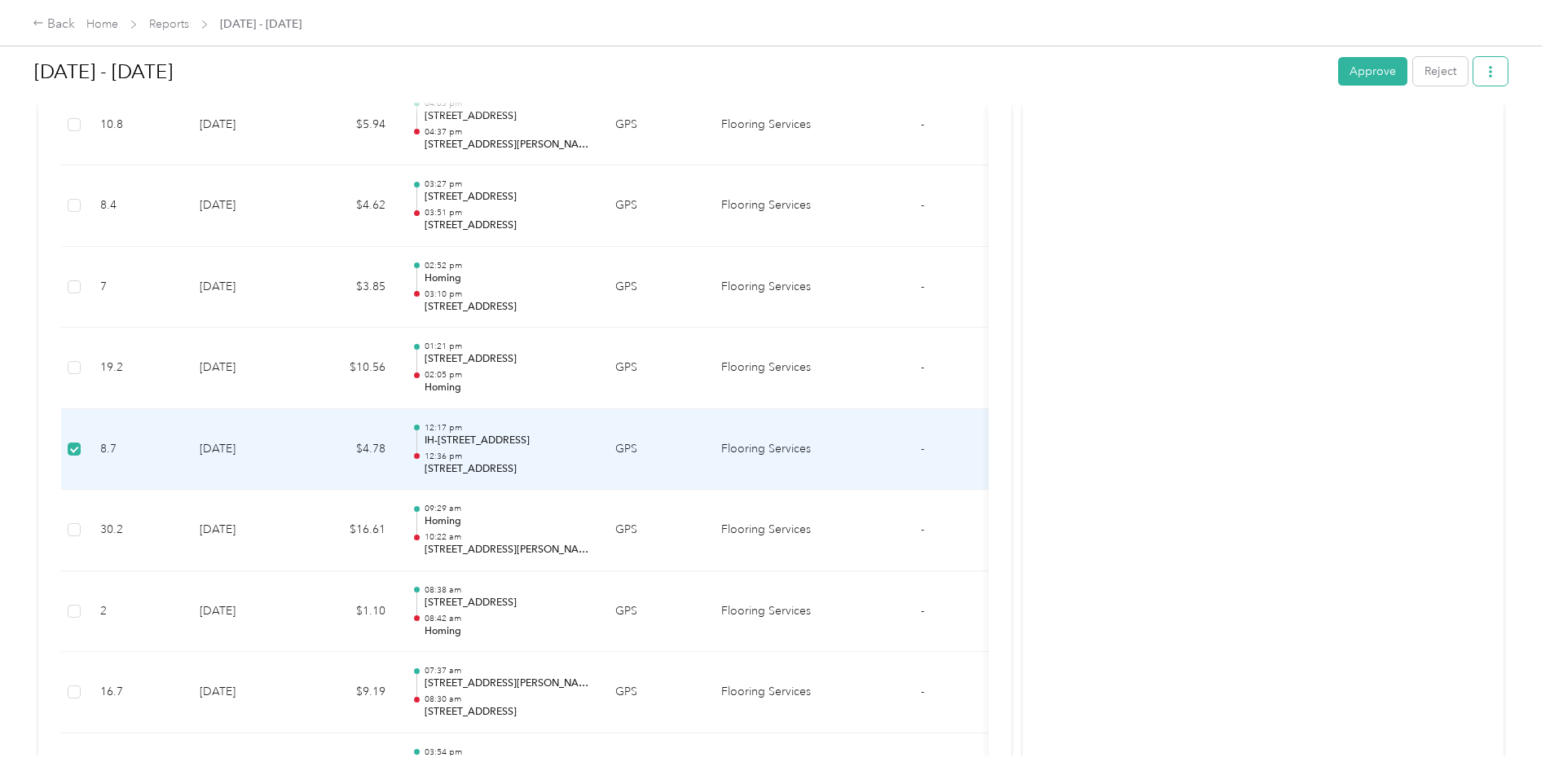
click at [1235, 84] on button "button" at bounding box center [1490, 71] width 34 height 29
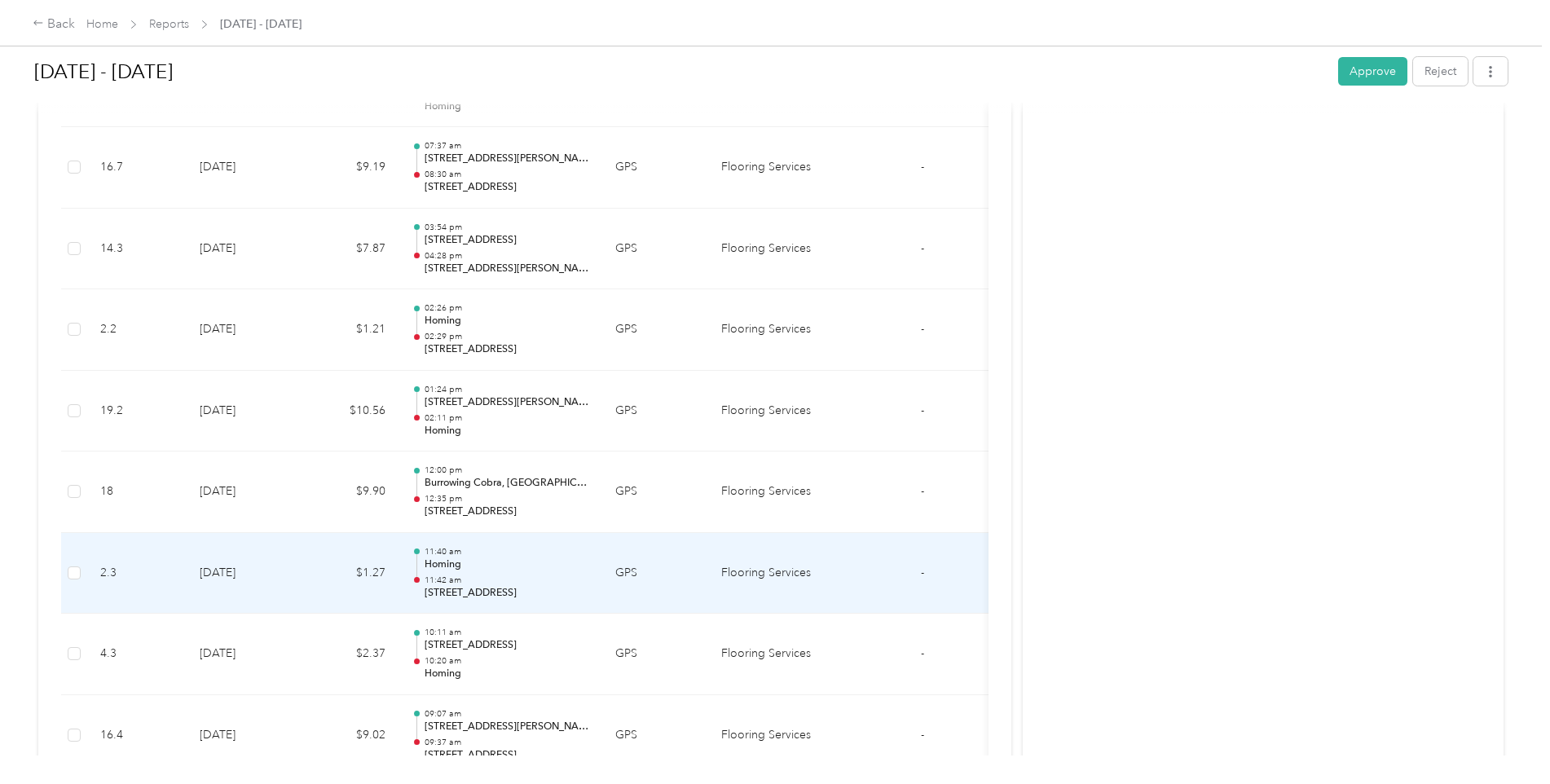
scroll to position [4121, 0]
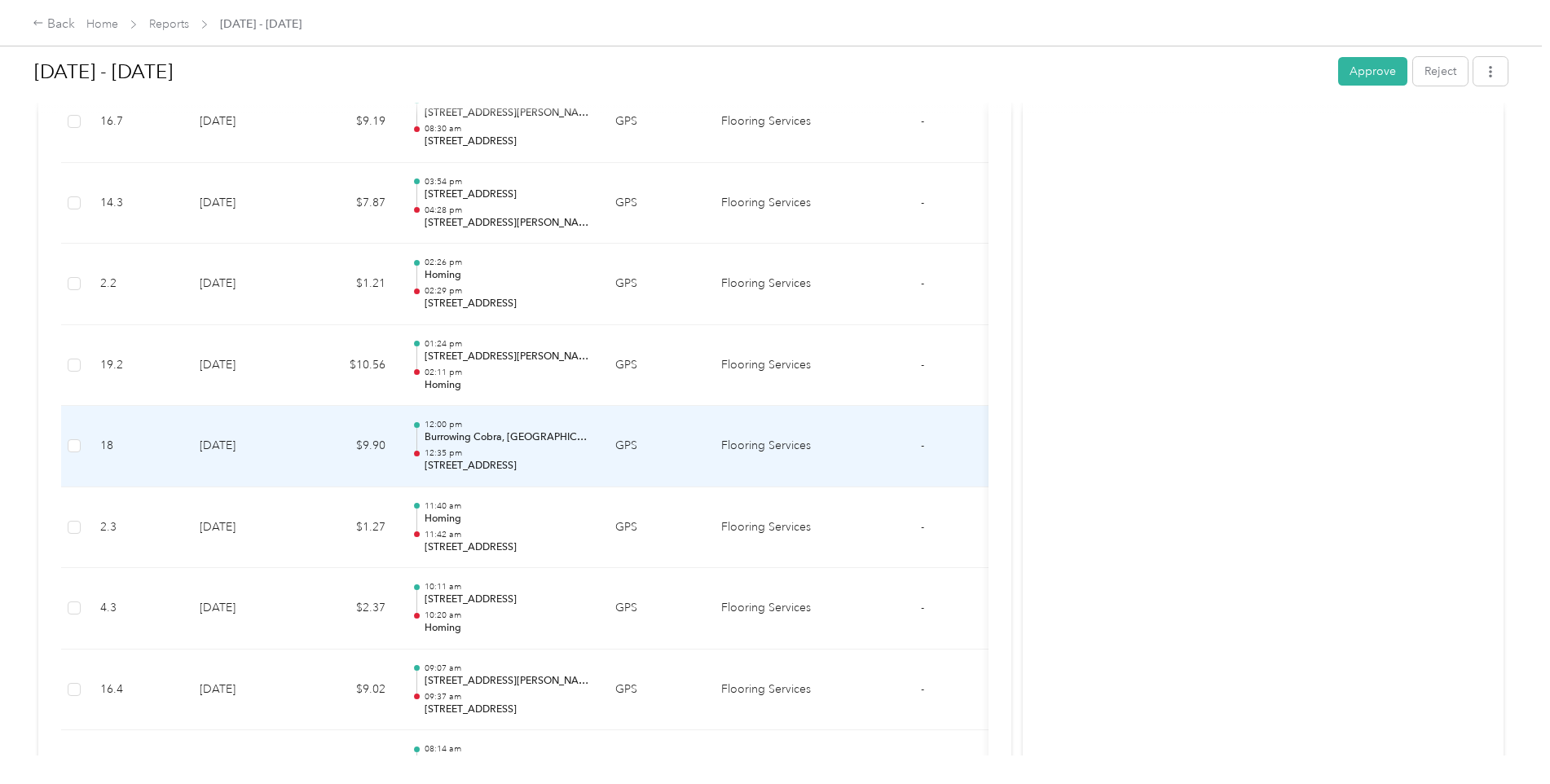
click at [526, 441] on p "Burrowing Cobra, [GEOGRAPHIC_DATA], [GEOGRAPHIC_DATA], [GEOGRAPHIC_DATA]" at bounding box center [506, 437] width 164 height 15
click at [541, 432] on p "Burrowing Cobra, [GEOGRAPHIC_DATA], [GEOGRAPHIC_DATA], [GEOGRAPHIC_DATA]" at bounding box center [506, 437] width 164 height 15
click at [151, 458] on td "18" at bounding box center [137, 446] width 99 height 82
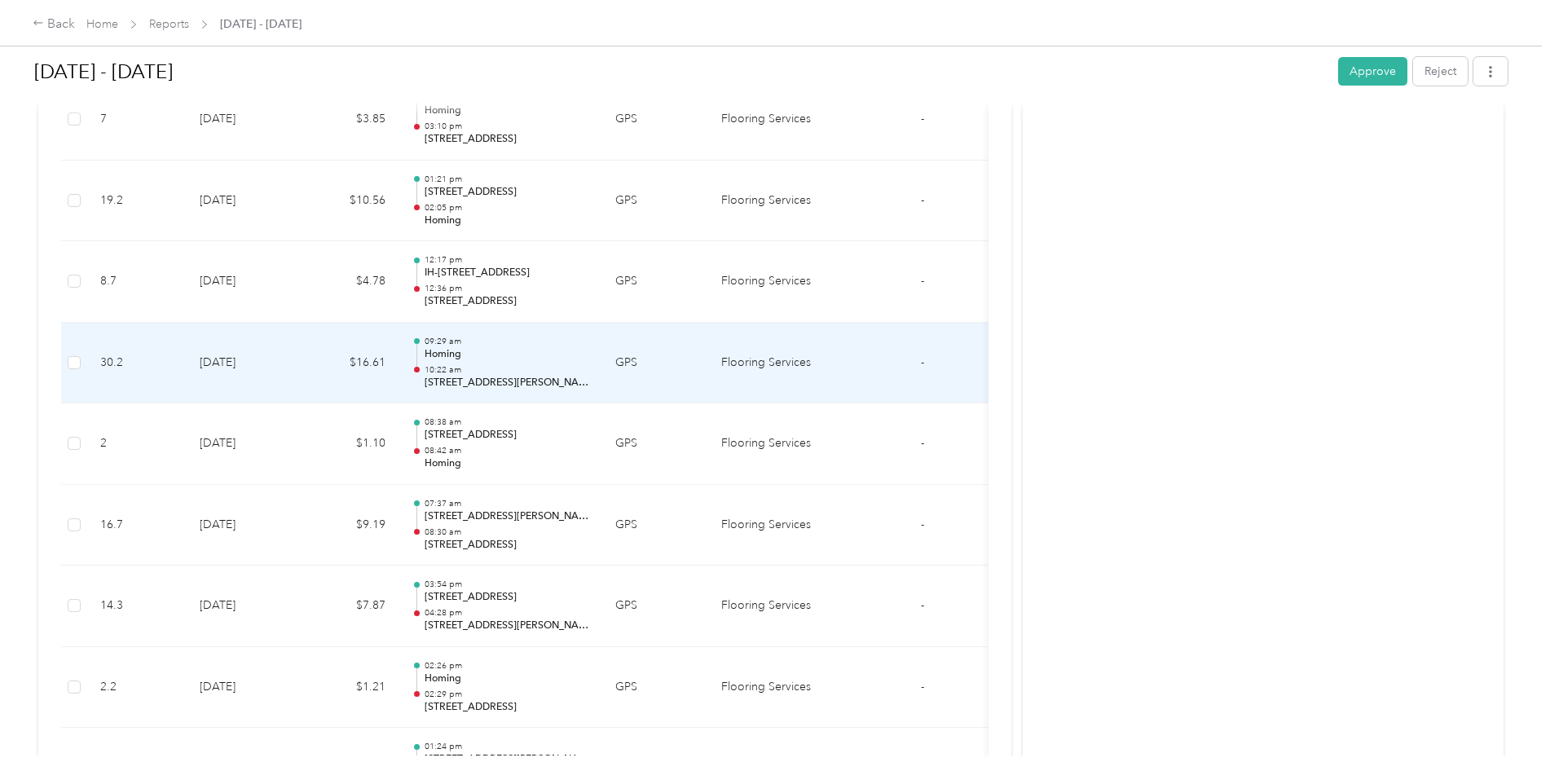
scroll to position [3748, 0]
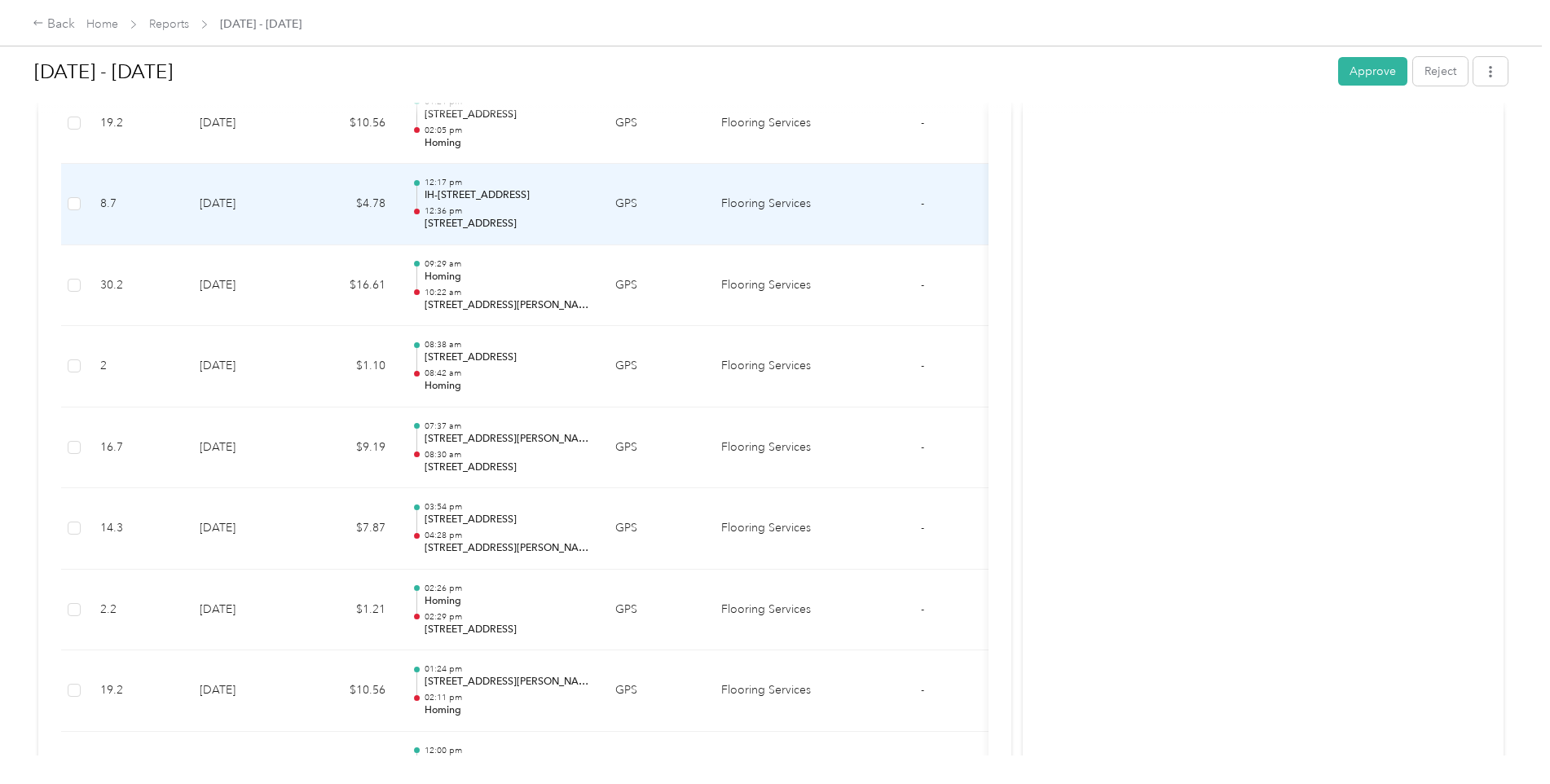
click at [518, 222] on p "[STREET_ADDRESS]" at bounding box center [506, 224] width 164 height 15
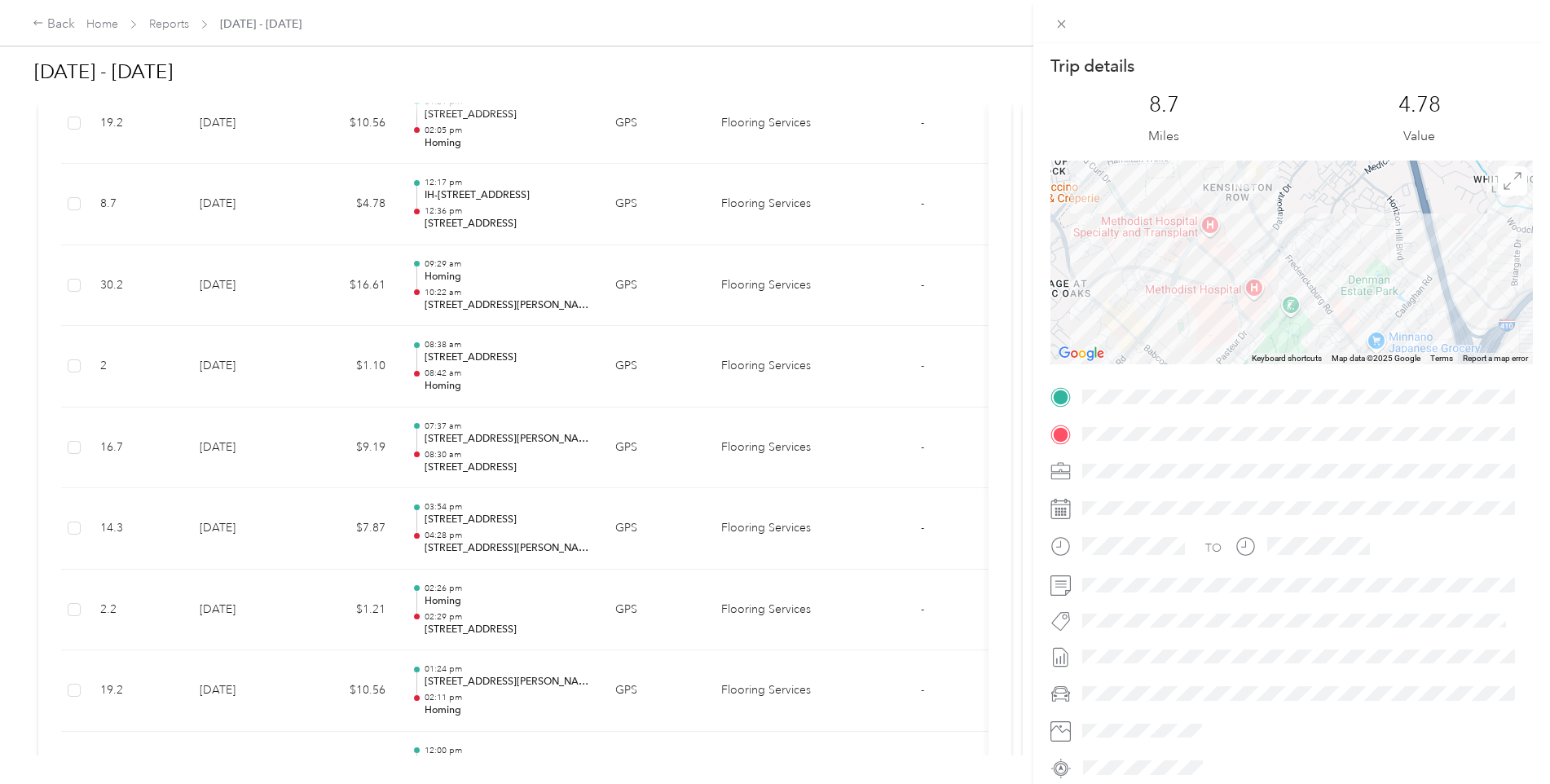
drag, startPoint x: 1113, startPoint y: 235, endPoint x: 1424, endPoint y: 353, distance: 332.6
click at [1235, 353] on div "Keyboard shortcuts Map Data Map data ©2025 Google Map data ©2025 Google 500 m C…" at bounding box center [1291, 262] width 482 height 204
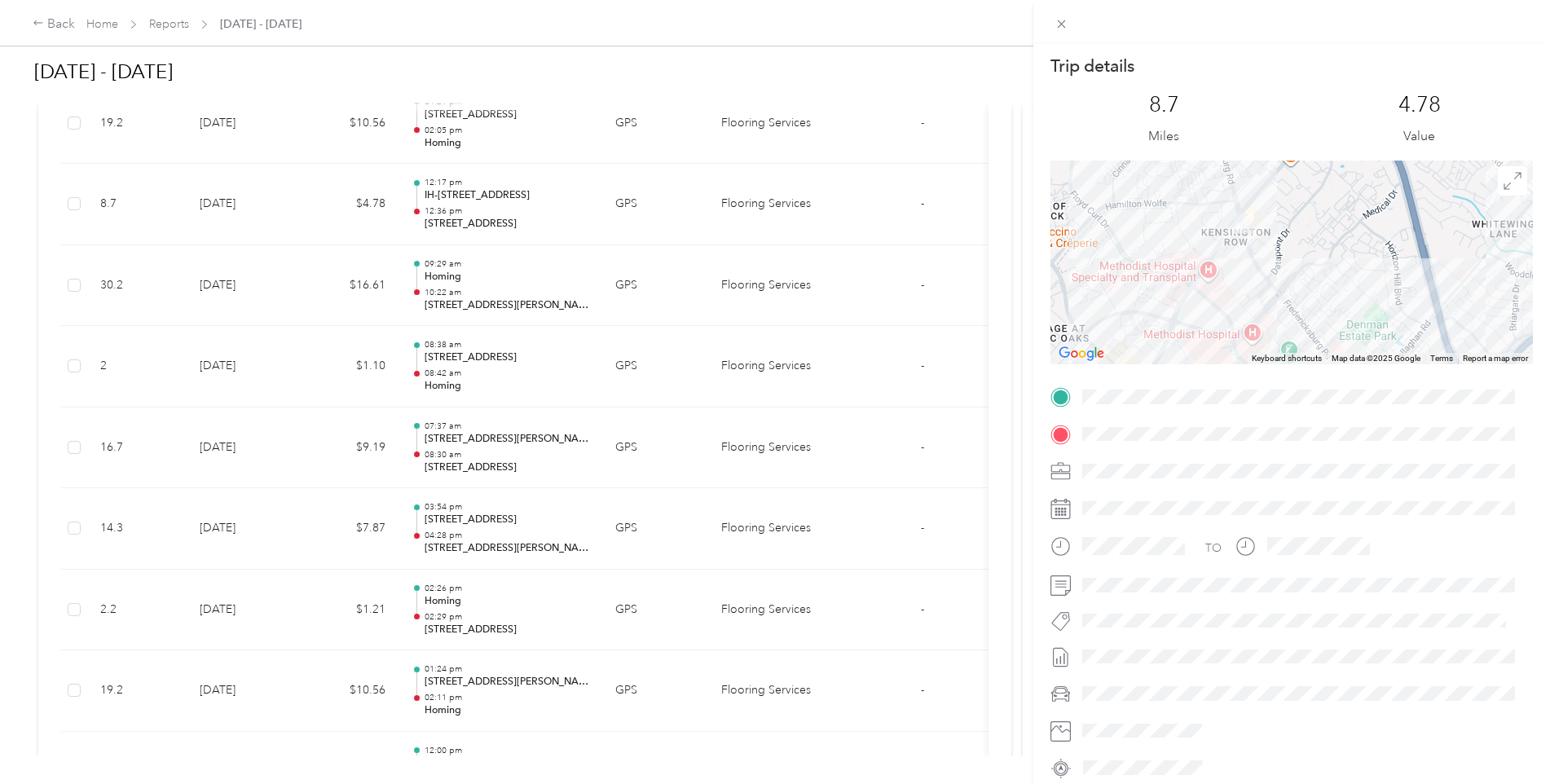
drag, startPoint x: 1341, startPoint y: 276, endPoint x: 1340, endPoint y: 329, distance: 53.0
click at [1235, 329] on div at bounding box center [1291, 262] width 482 height 204
click at [72, 204] on div "Trip details This trip cannot be edited because it is either under review, appr…" at bounding box center [775, 392] width 1550 height 784
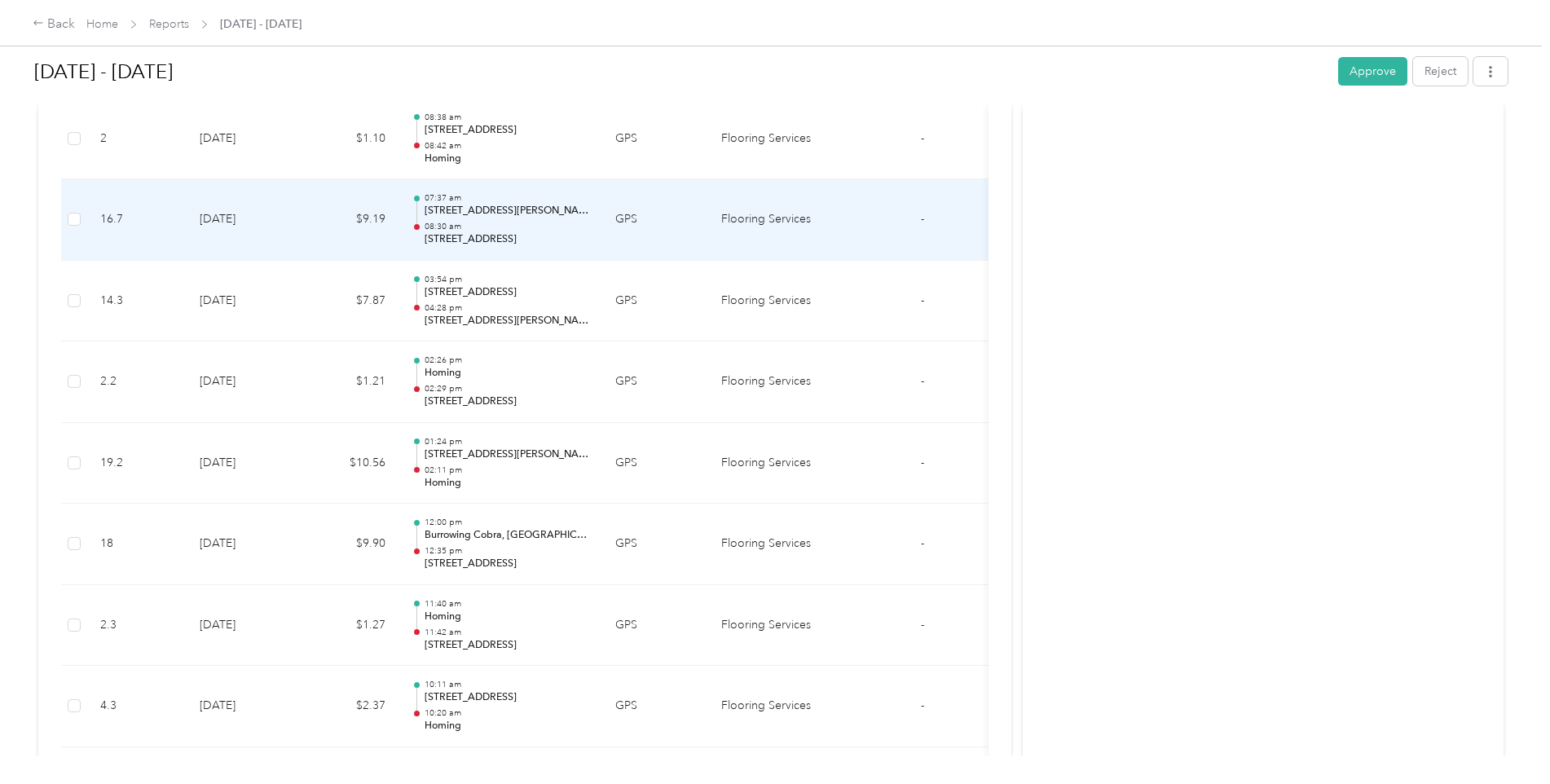
scroll to position [4039, 0]
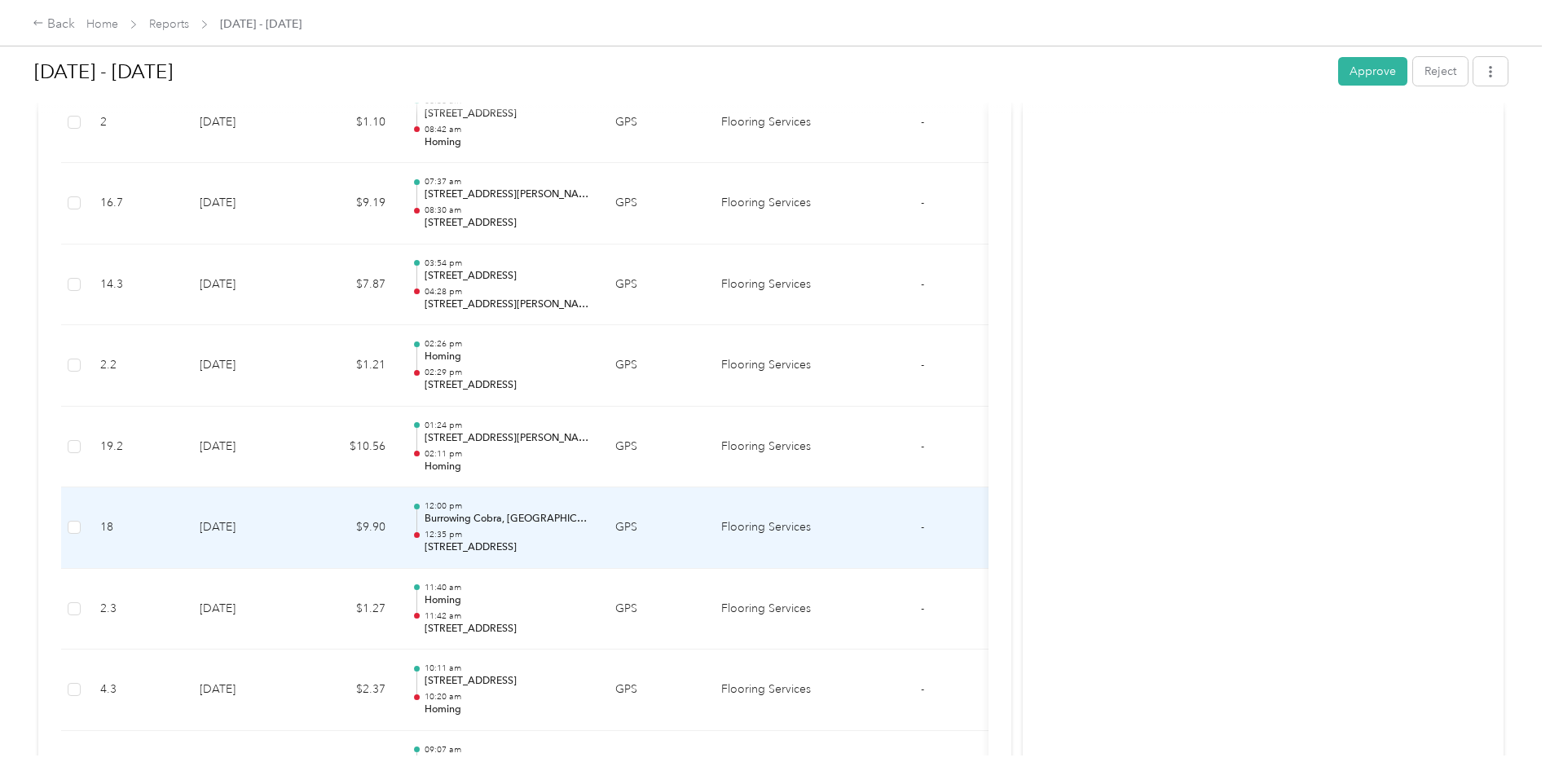
click at [458, 524] on p "Burrowing Cobra, [GEOGRAPHIC_DATA], [GEOGRAPHIC_DATA], [GEOGRAPHIC_DATA]" at bounding box center [506, 519] width 164 height 15
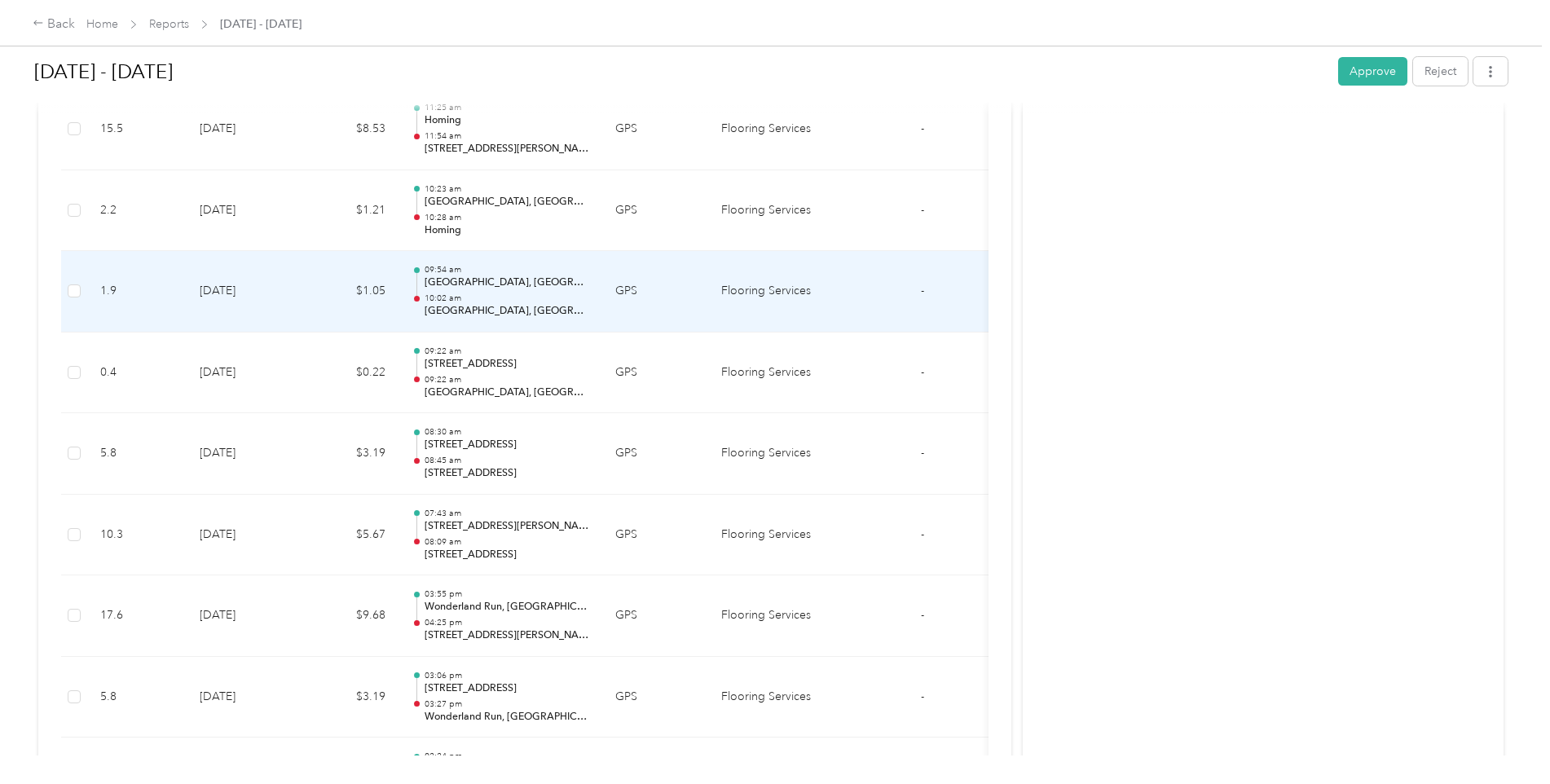
scroll to position [5505, 0]
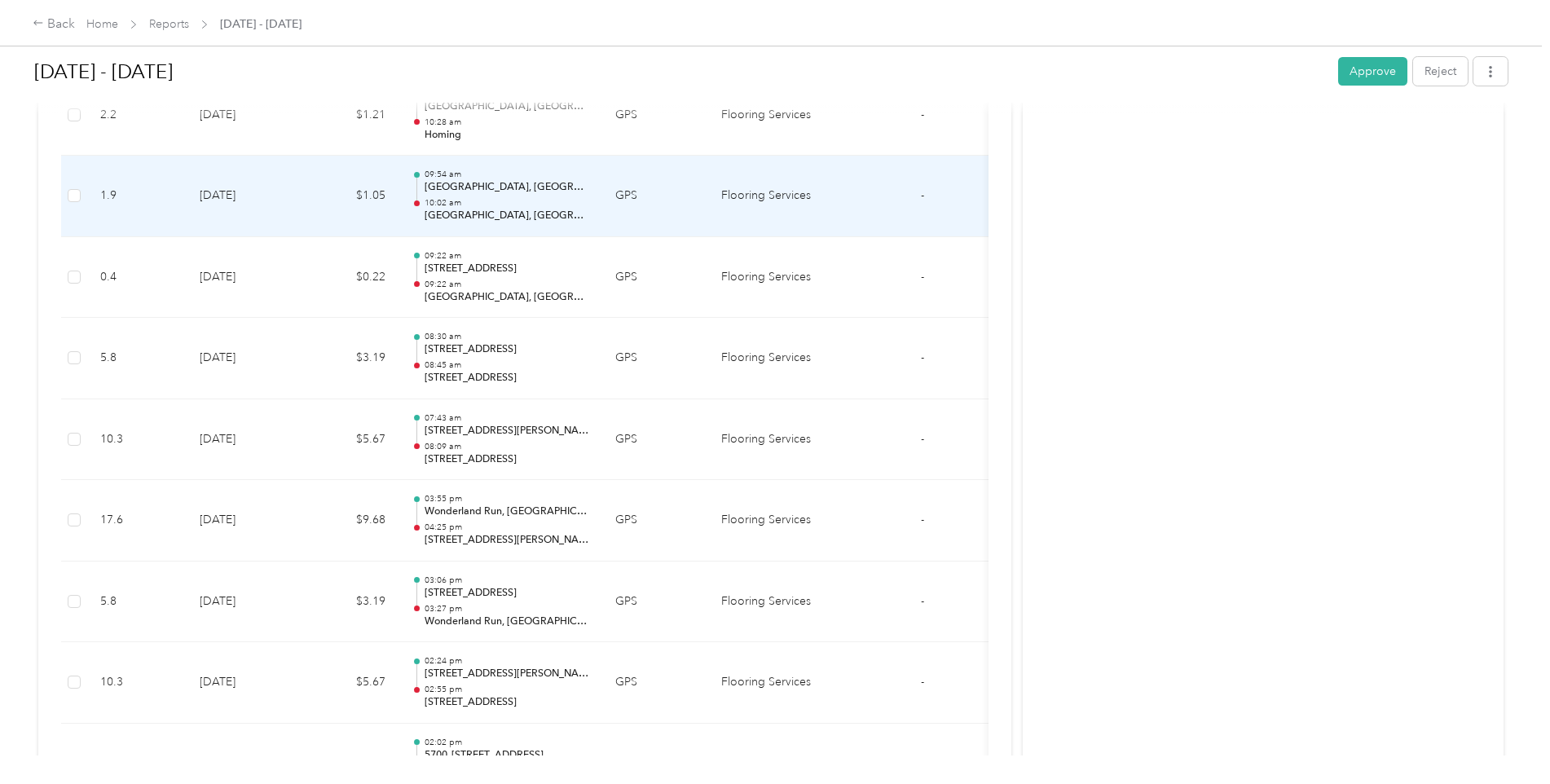
click at [528, 220] on p "[GEOGRAPHIC_DATA], [GEOGRAPHIC_DATA], [GEOGRAPHIC_DATA]" at bounding box center [506, 216] width 164 height 15
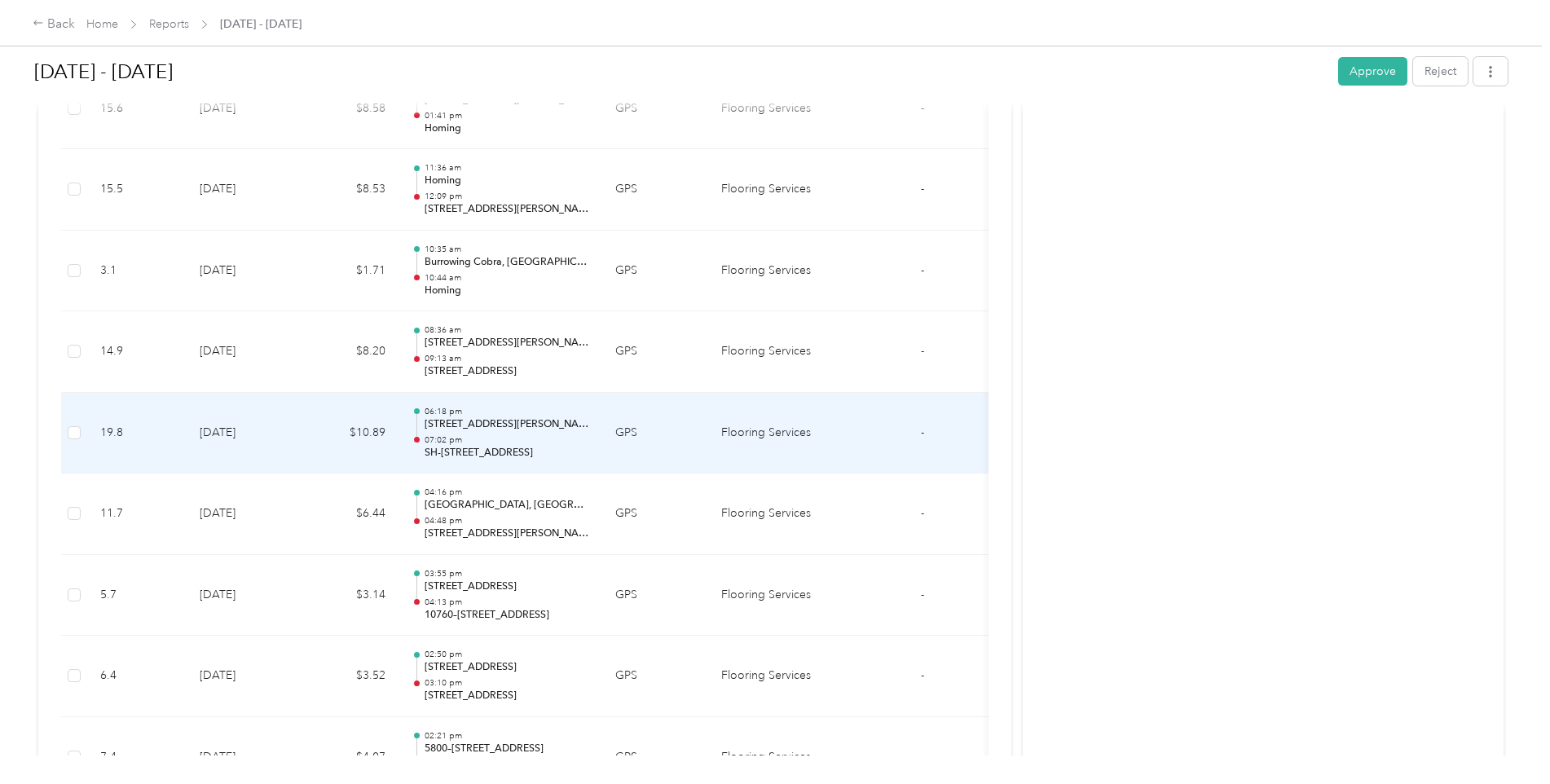
scroll to position [6154, 0]
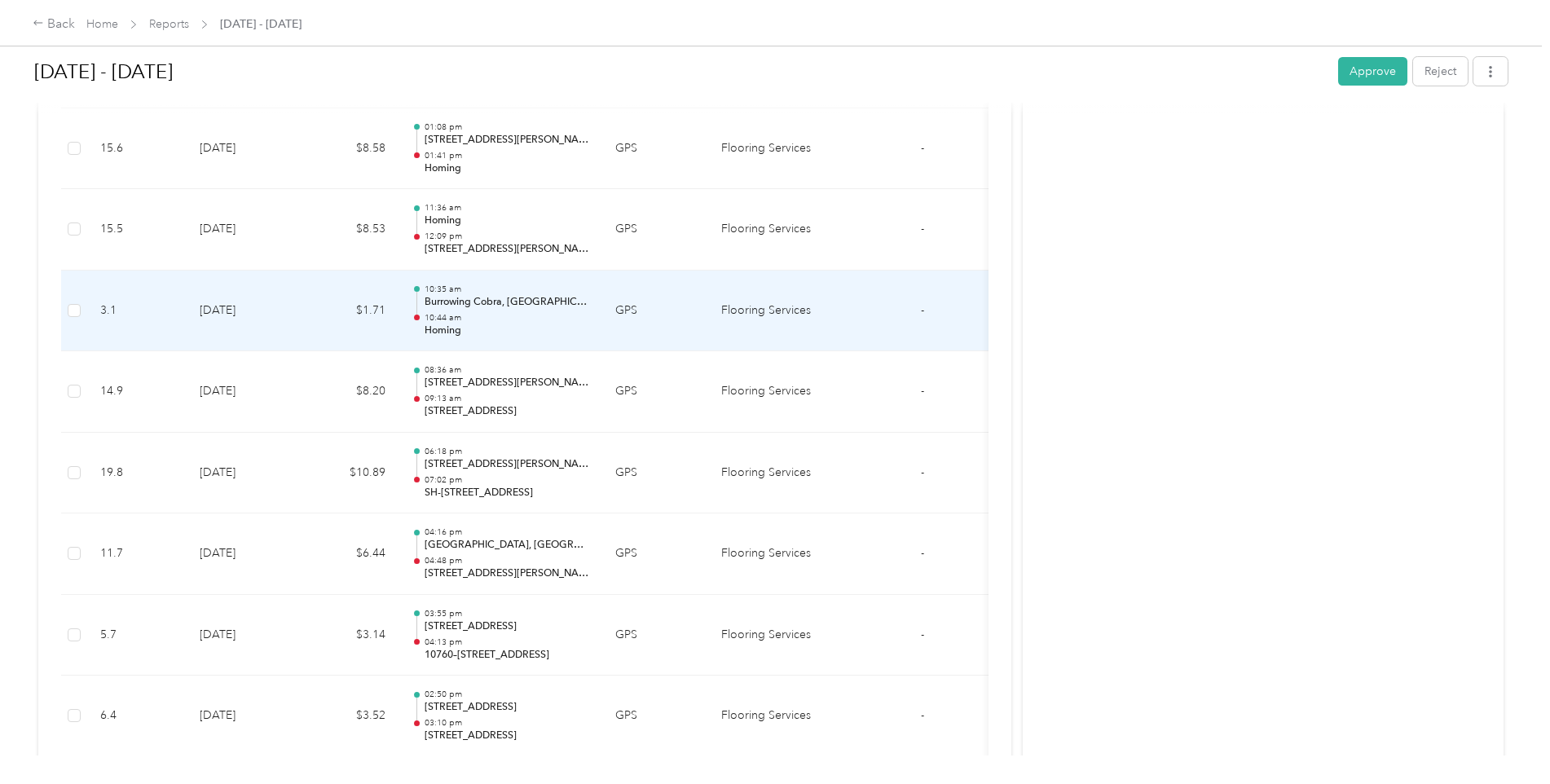
click at [543, 333] on p "Homing" at bounding box center [506, 331] width 164 height 15
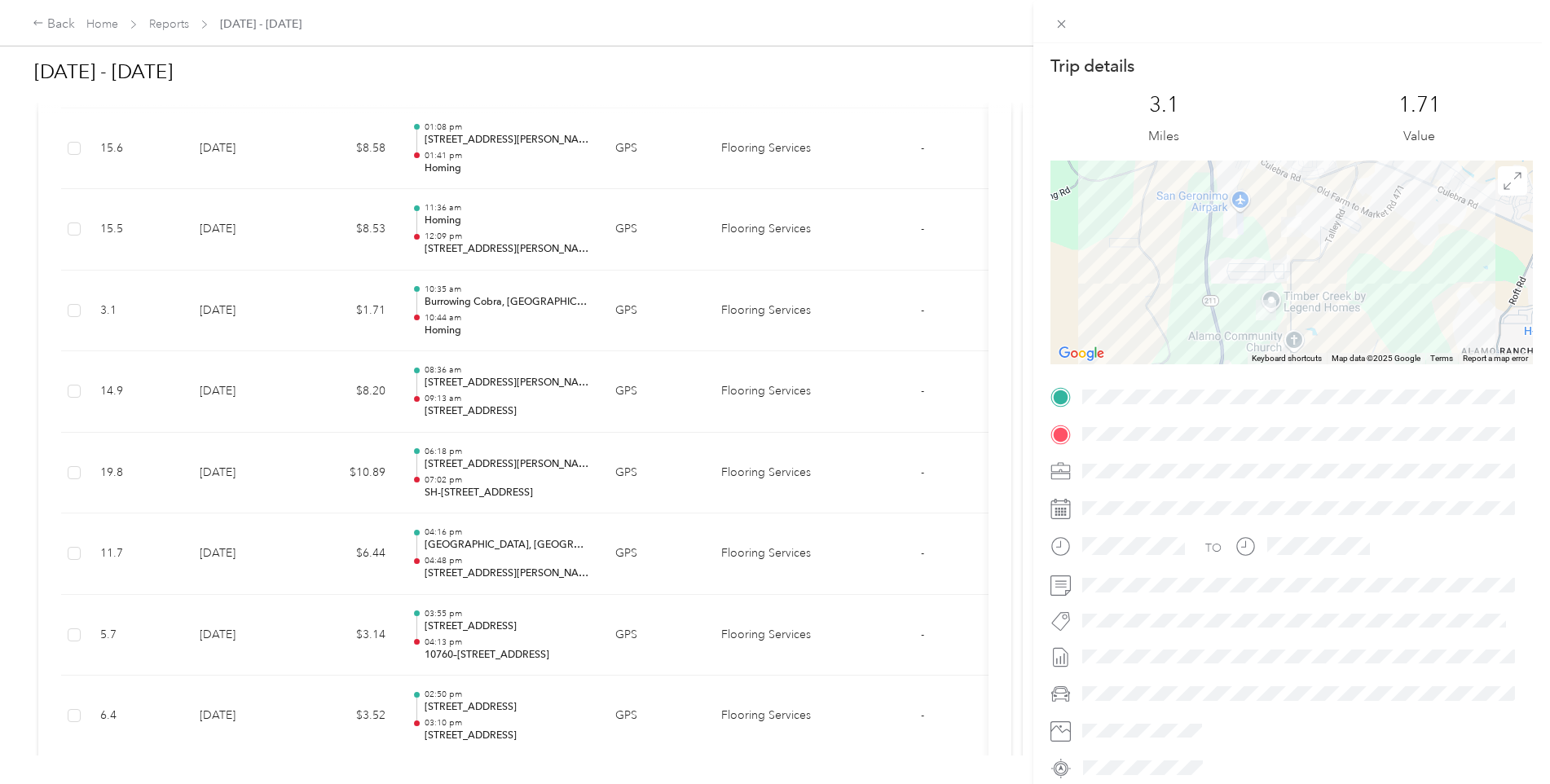
click at [475, 333] on div "Trip details This trip cannot be edited because it is either under review, appr…" at bounding box center [775, 392] width 1550 height 784
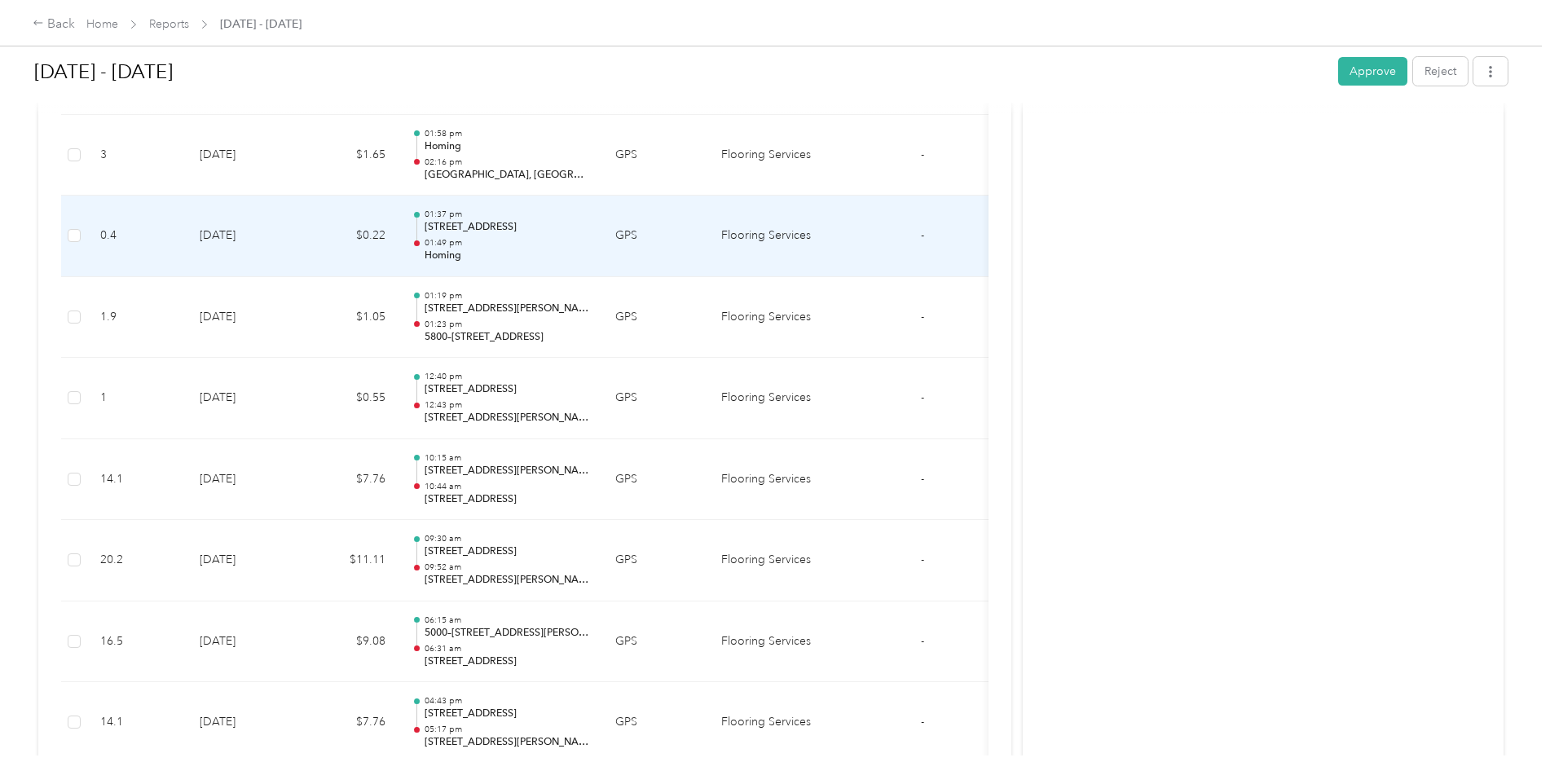
scroll to position [8761, 0]
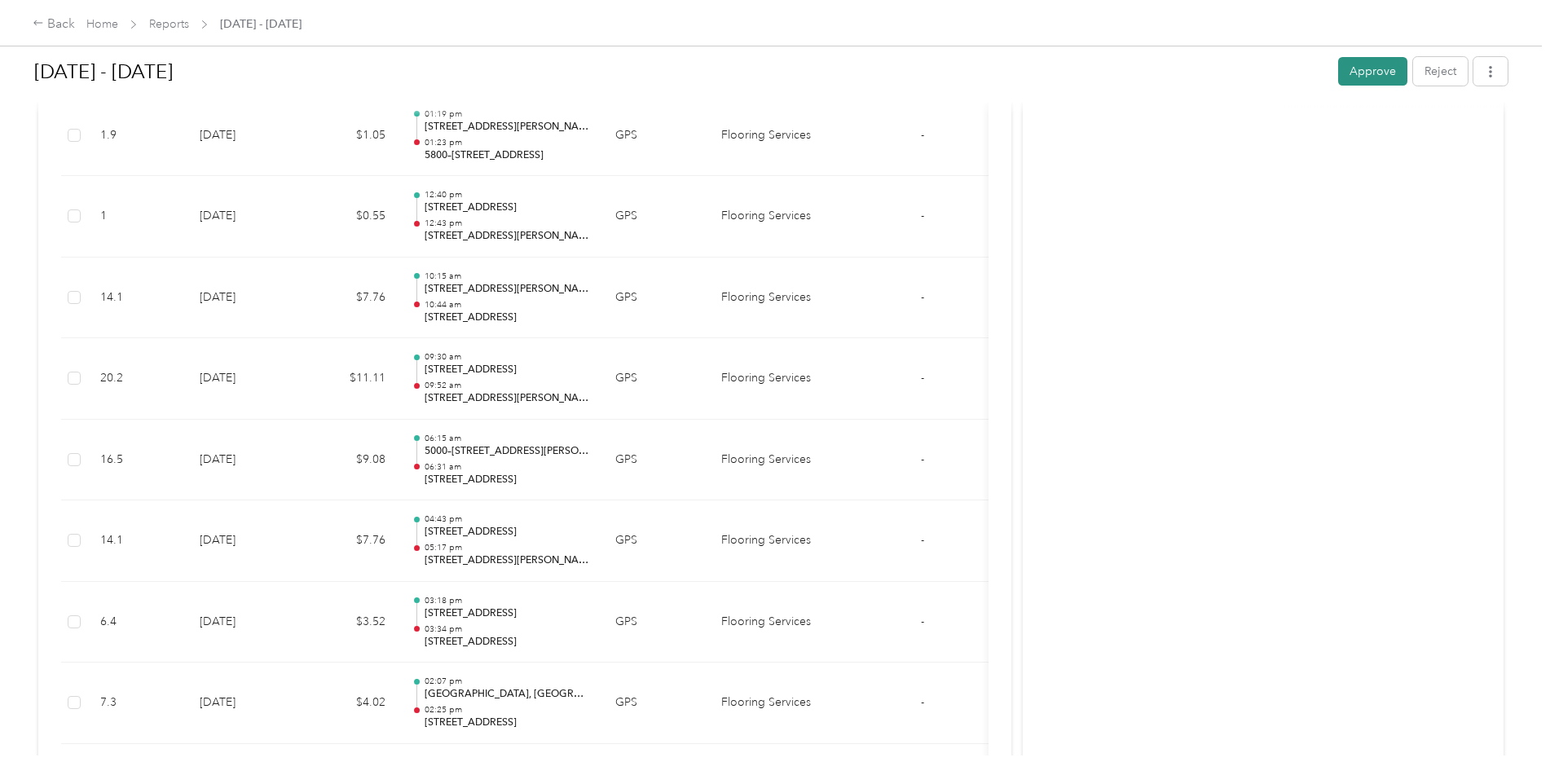
click at [1235, 71] on button "Approve" at bounding box center [1373, 71] width 69 height 29
click at [181, 26] on link "Reports" at bounding box center [169, 24] width 40 height 14
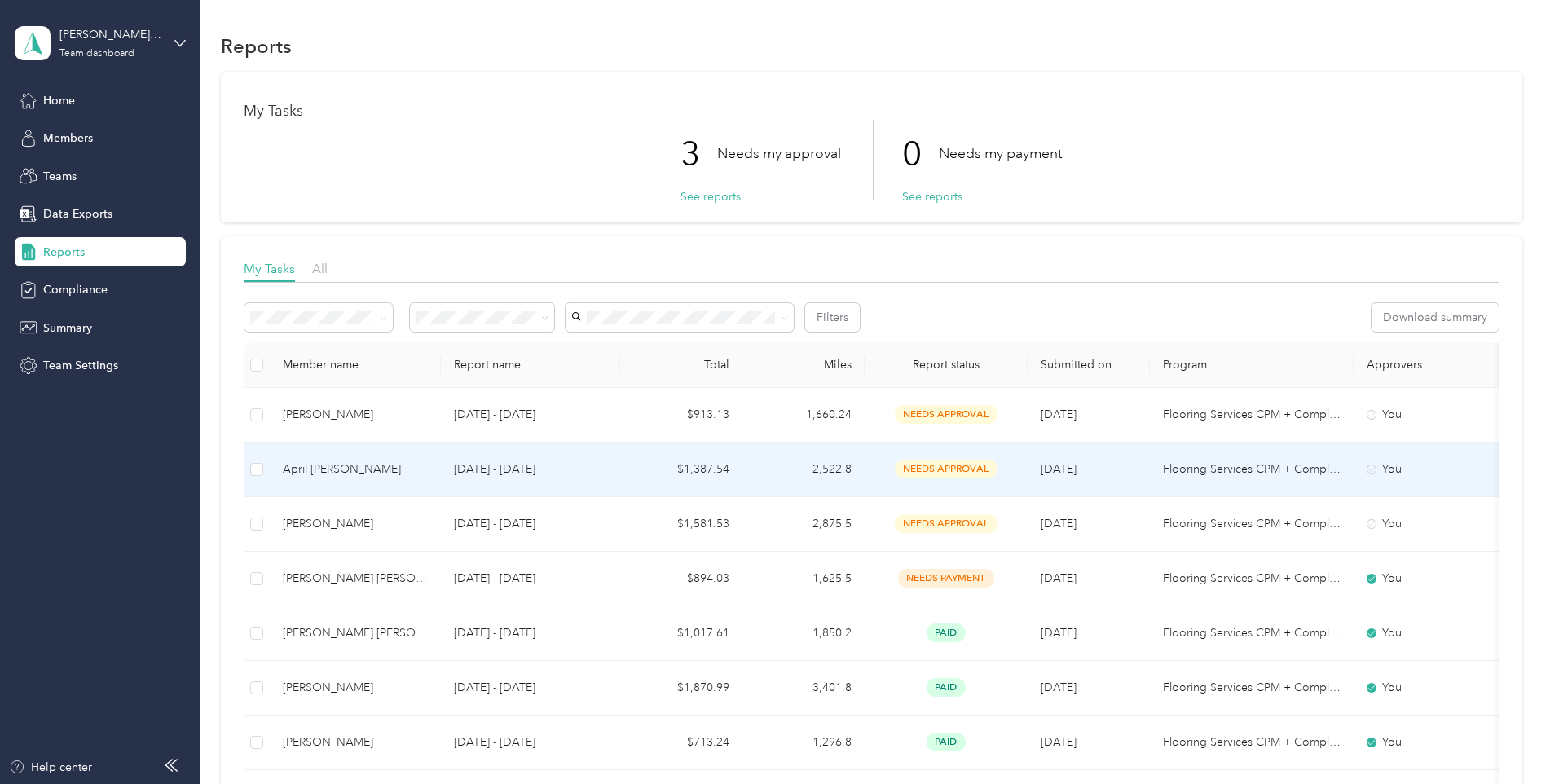
click at [322, 462] on div "April [PERSON_NAME]" at bounding box center [356, 470] width 145 height 18
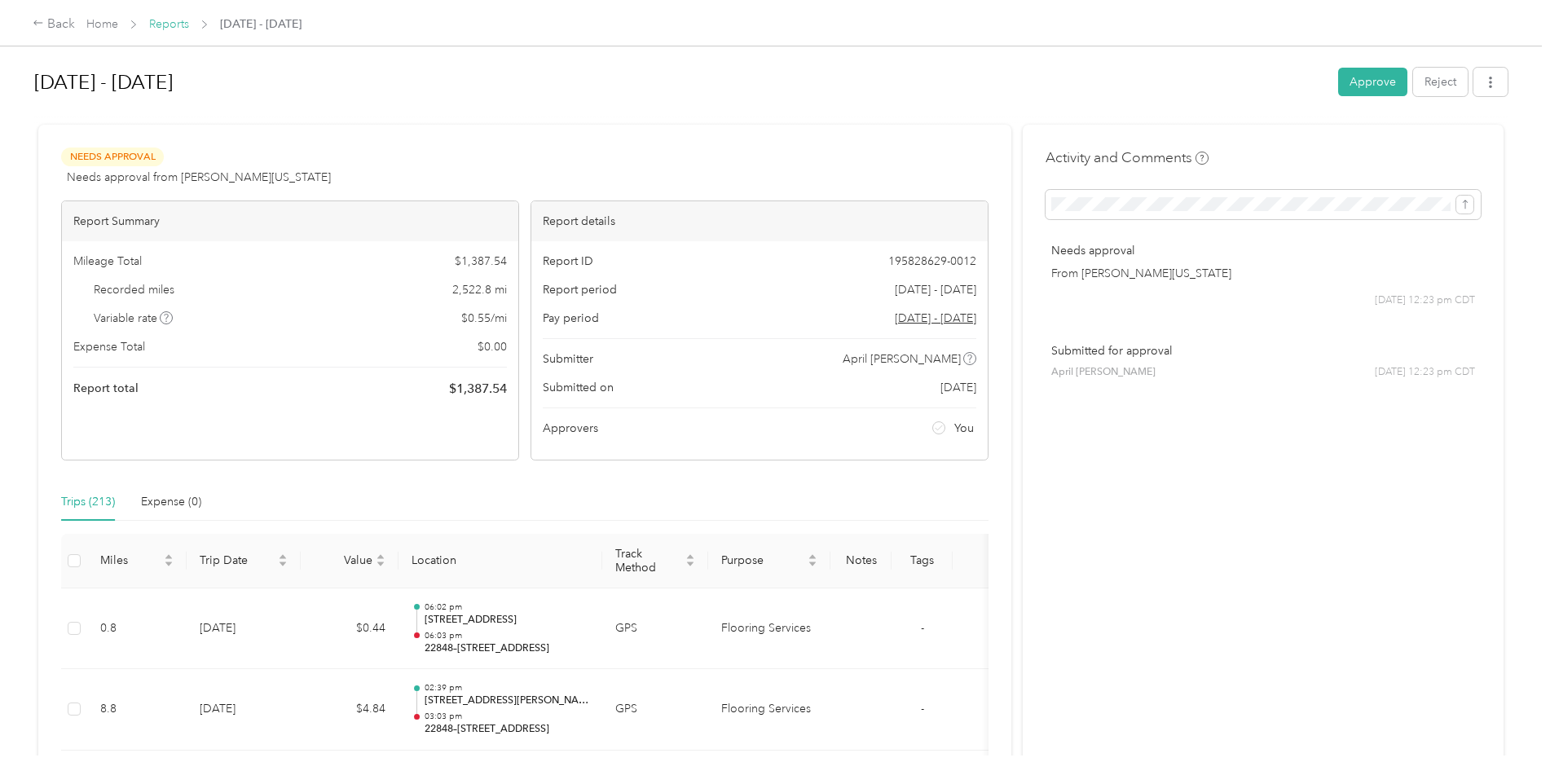
click at [178, 23] on link "Reports" at bounding box center [169, 24] width 40 height 14
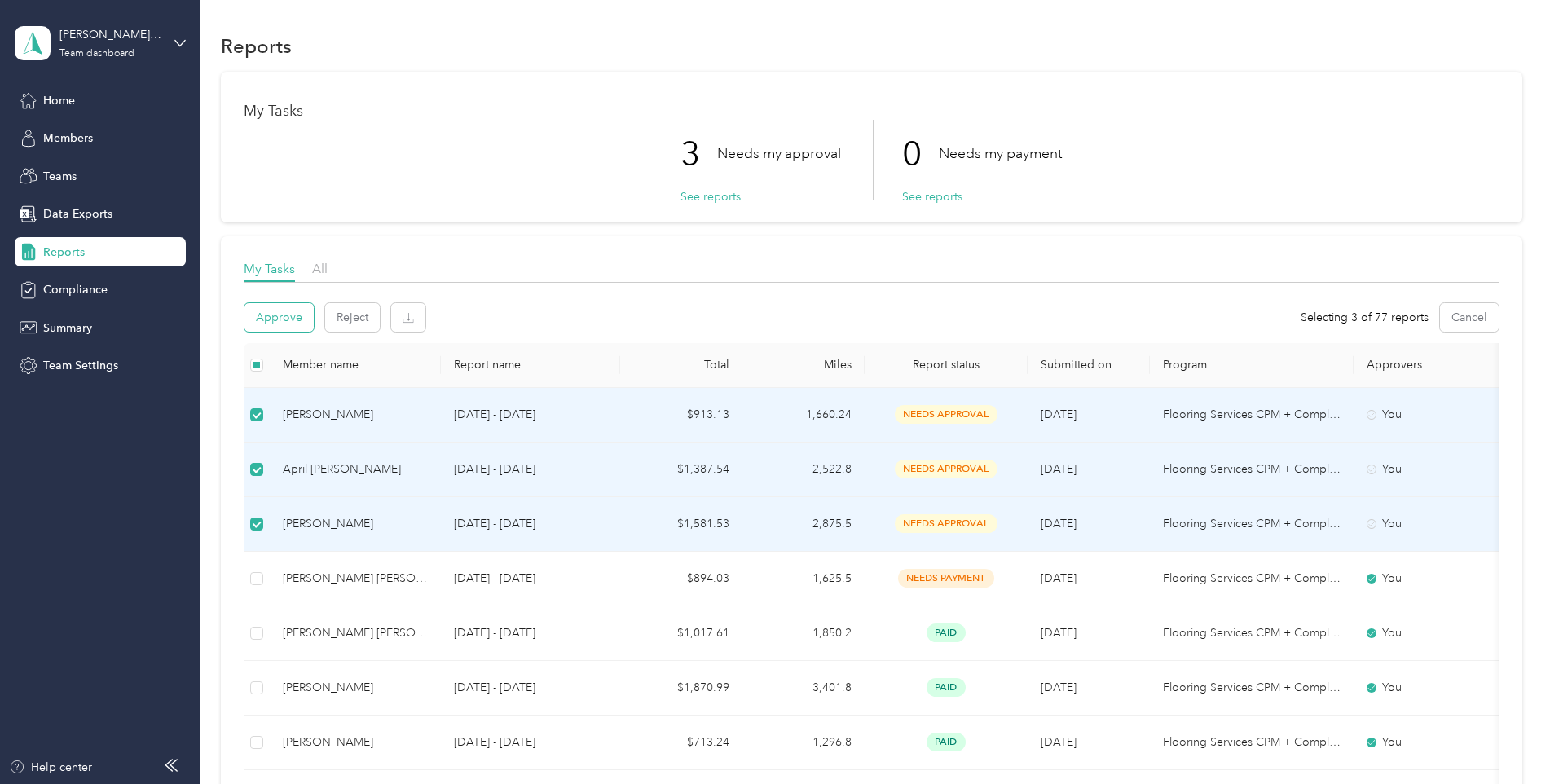
click at [290, 314] on button "Approve" at bounding box center [279, 317] width 69 height 29
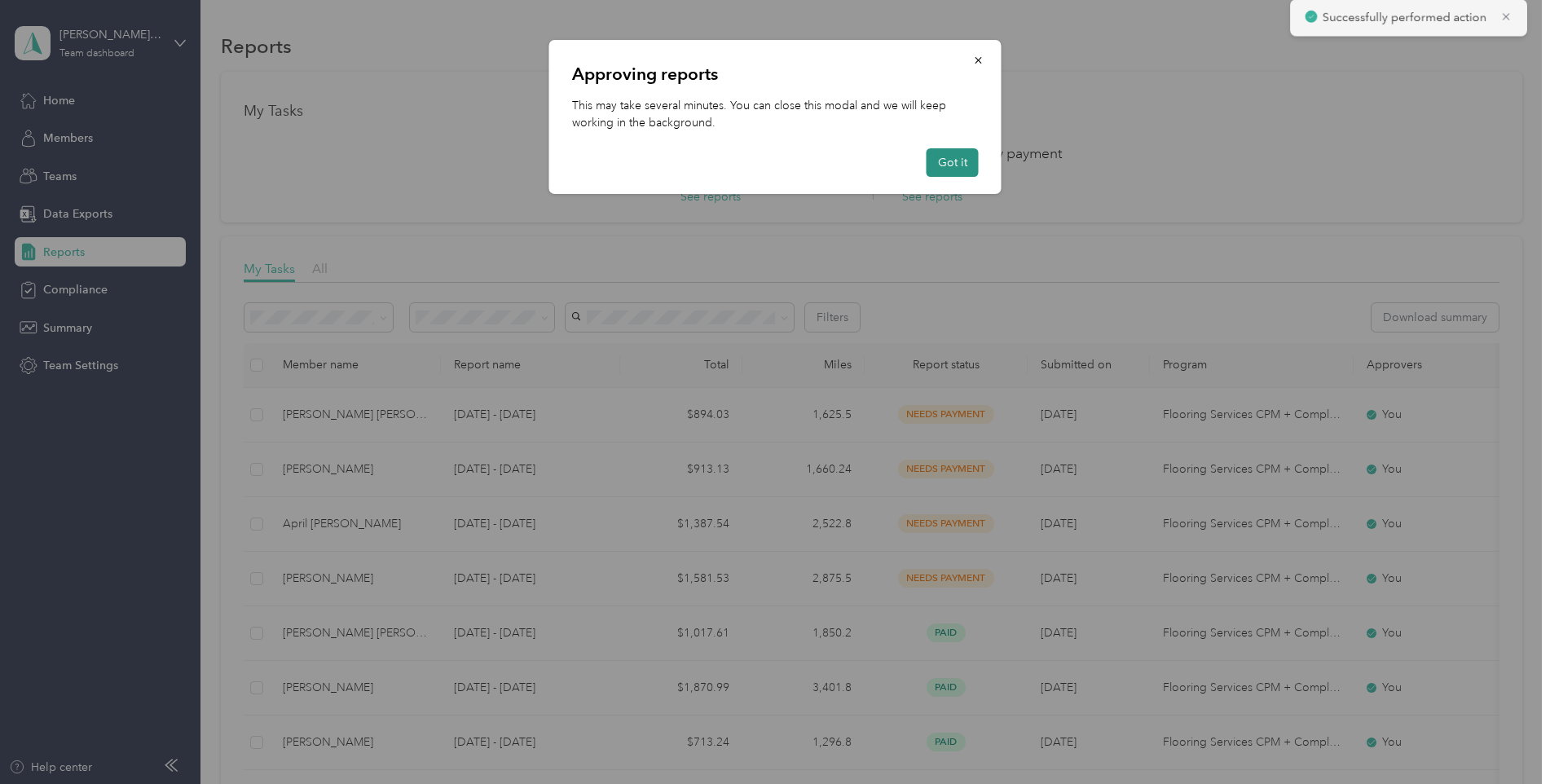
click at [959, 163] on button "Got it" at bounding box center [952, 163] width 52 height 29
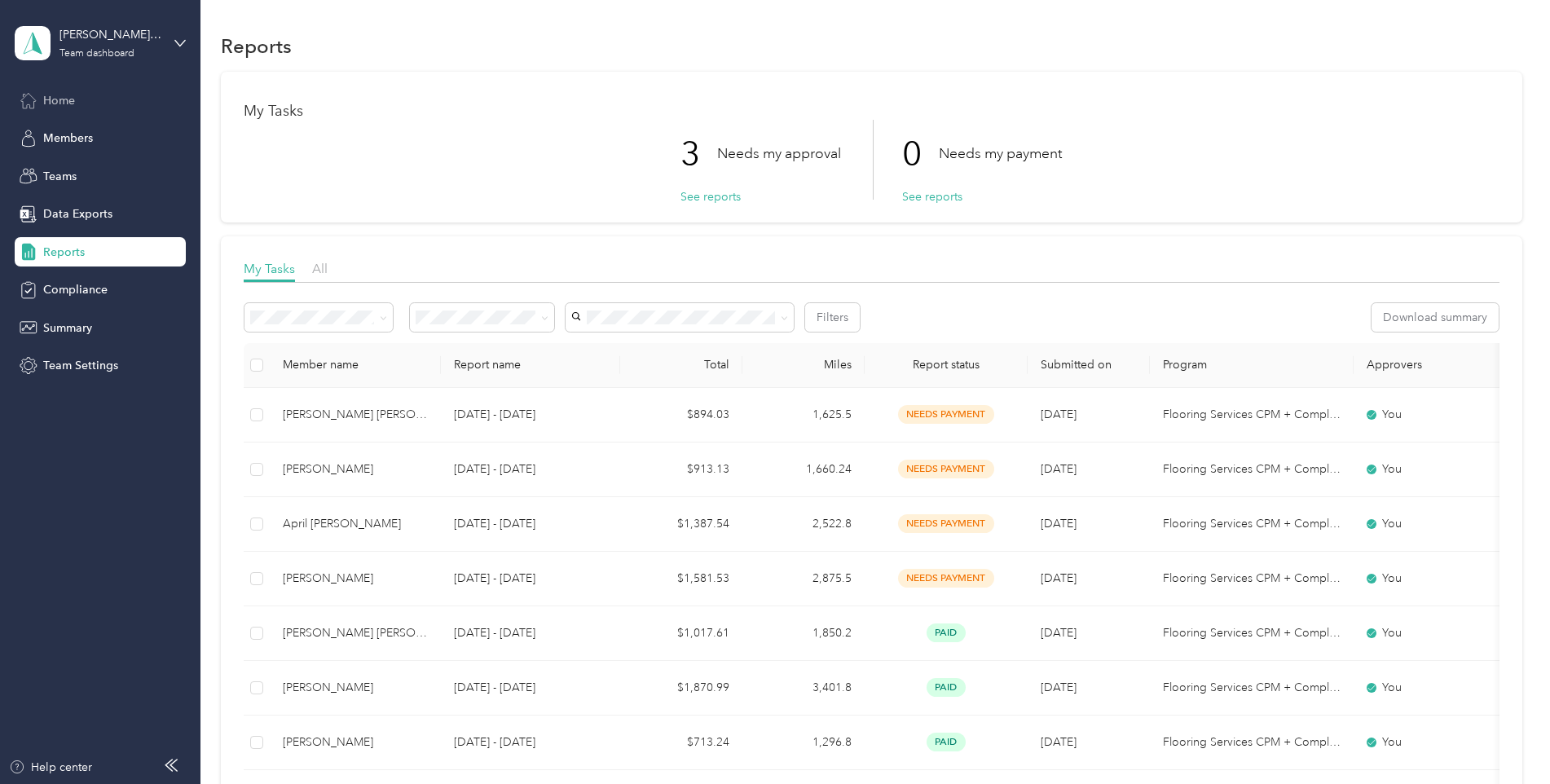
click at [79, 97] on div "Home" at bounding box center [100, 101] width 171 height 30
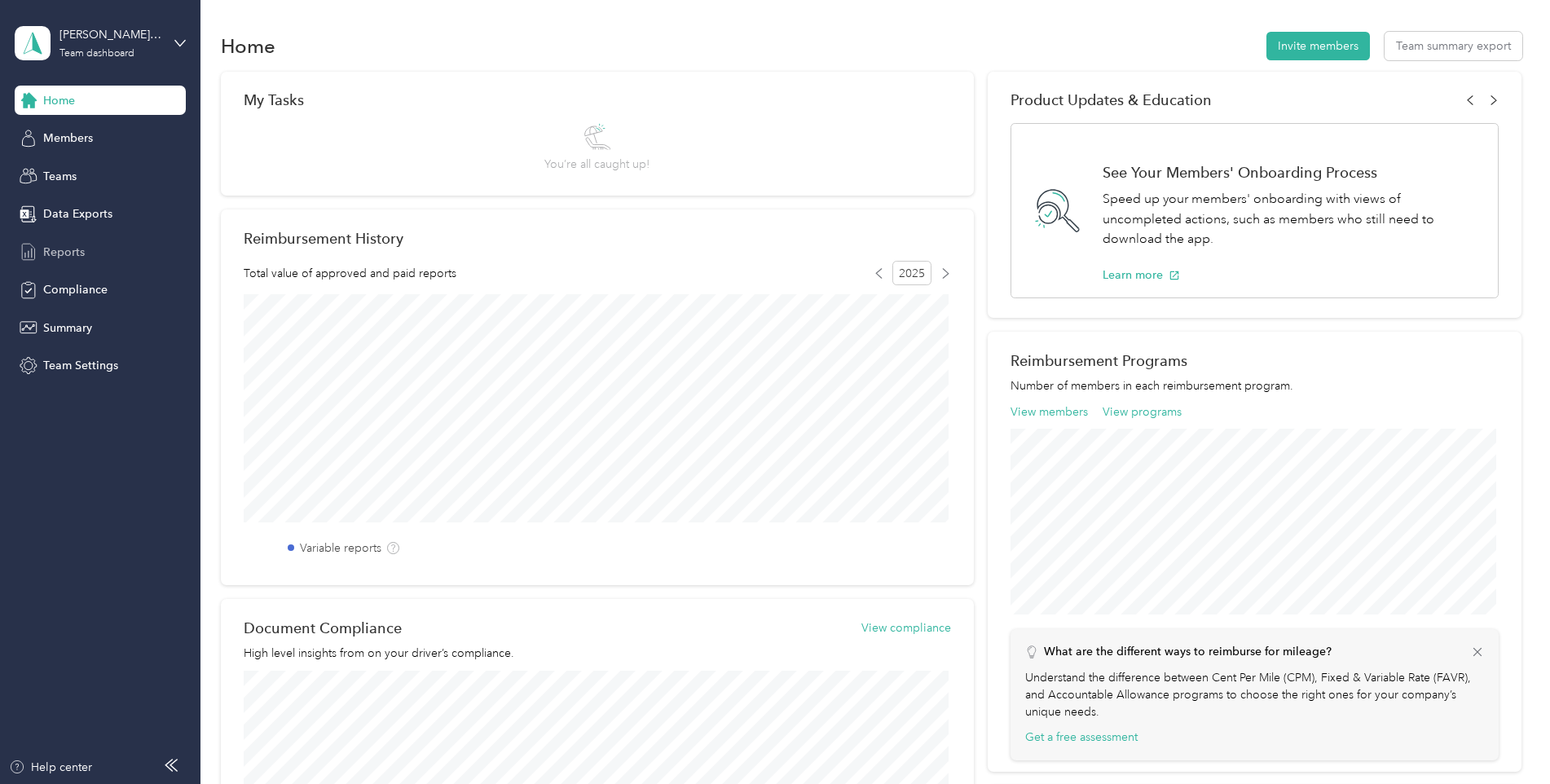
drag, startPoint x: 78, startPoint y: 249, endPoint x: 99, endPoint y: 251, distance: 21.1
click at [78, 251] on span "Reports" at bounding box center [64, 252] width 41 height 17
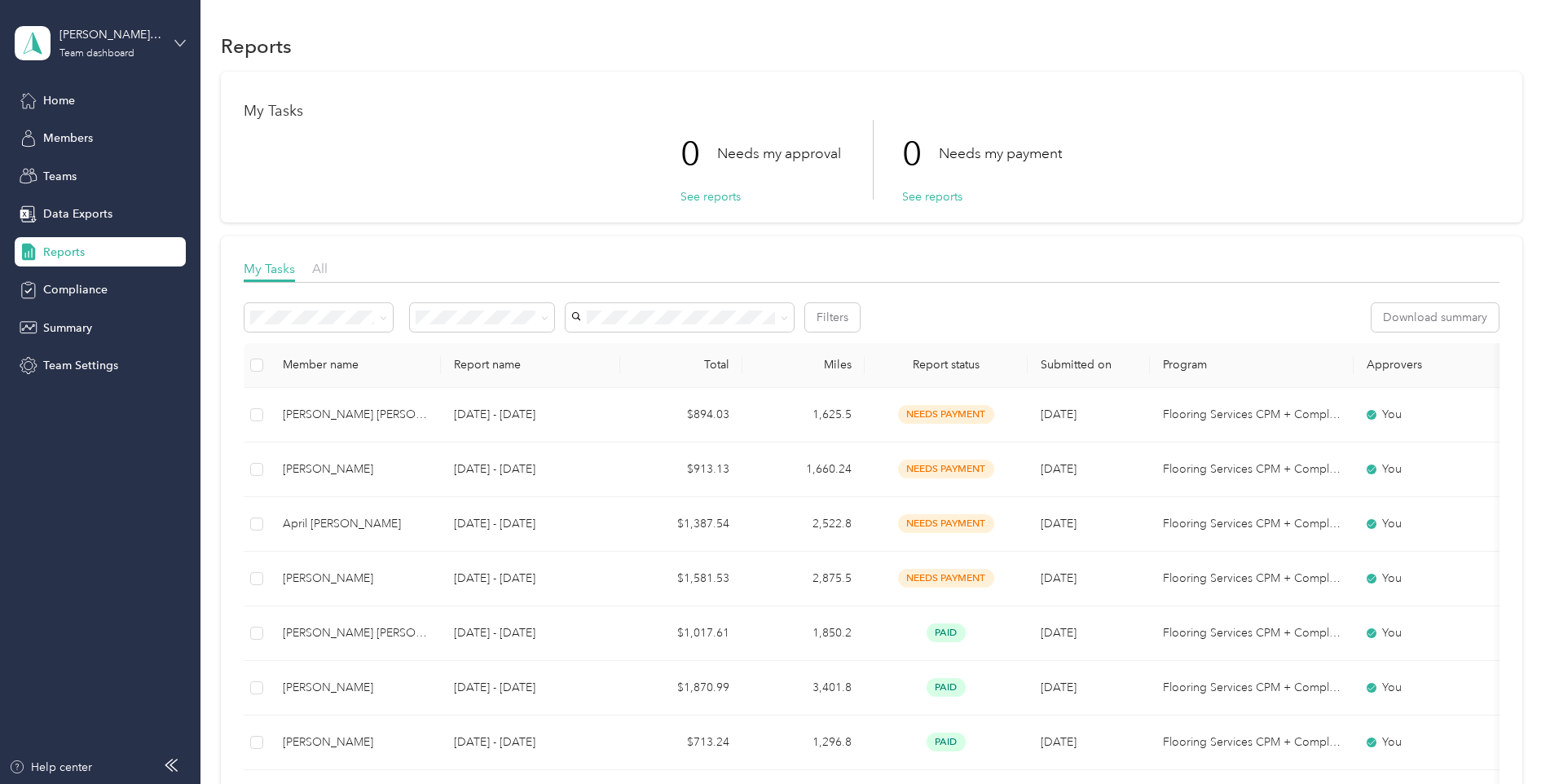
click at [176, 47] on icon at bounding box center [180, 43] width 12 height 12
click at [80, 218] on div "You’re signed in as [EMAIL_ADDRESS][DOMAIN_NAME] Team dashboard Personal dashbo…" at bounding box center [187, 150] width 343 height 166
